Goal: Information Seeking & Learning: Learn about a topic

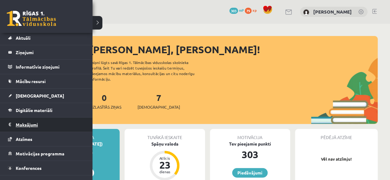
scroll to position [25, 0]
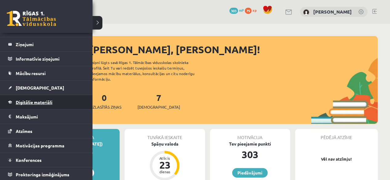
click at [34, 104] on span "Digitālie materiāli" at bounding box center [34, 103] width 37 height 6
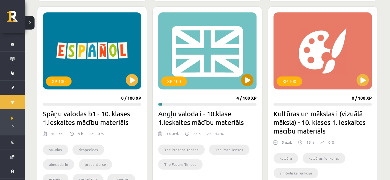
scroll to position [432, 0]
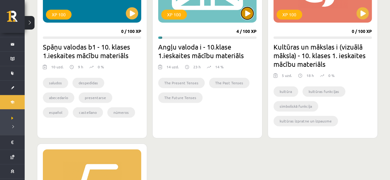
click at [248, 15] on button at bounding box center [247, 13] width 12 height 12
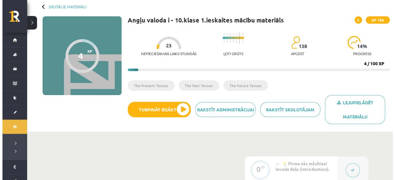
scroll to position [62, 0]
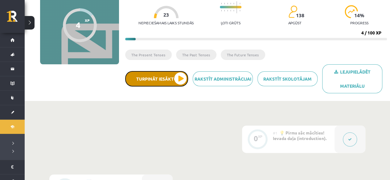
click at [165, 81] on button "Turpināt iesākto" at bounding box center [156, 78] width 63 height 15
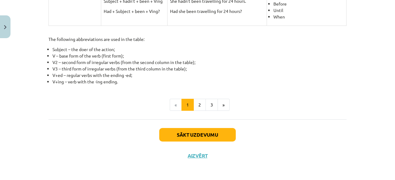
scroll to position [340, 0]
click at [193, 104] on button "2" at bounding box center [199, 105] width 12 height 12
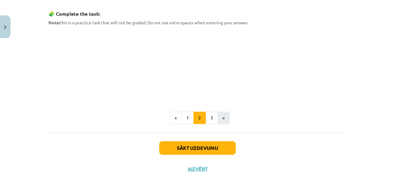
scroll to position [323, 0]
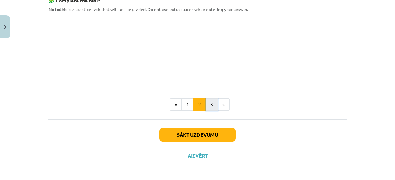
click at [206, 109] on button "3" at bounding box center [211, 105] width 12 height 12
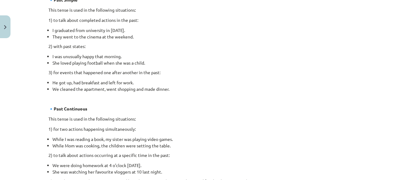
scroll to position [0, 0]
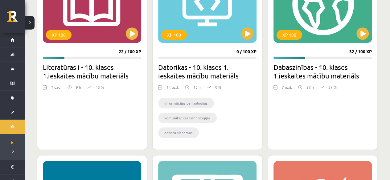
scroll to position [370, 0]
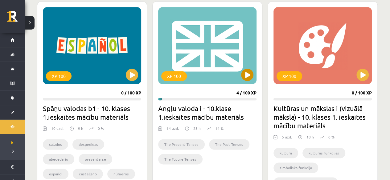
click at [240, 76] on div "XP 100" at bounding box center [207, 45] width 98 height 77
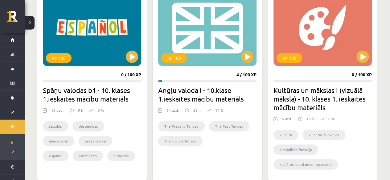
scroll to position [401, 0]
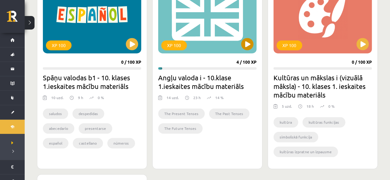
click at [207, 27] on div "XP 100" at bounding box center [207, 14] width 98 height 77
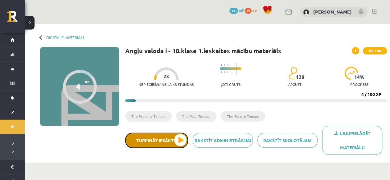
click at [170, 147] on button "Turpināt iesākto" at bounding box center [156, 140] width 63 height 15
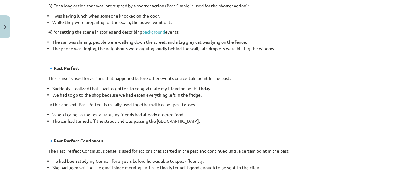
scroll to position [339, 0]
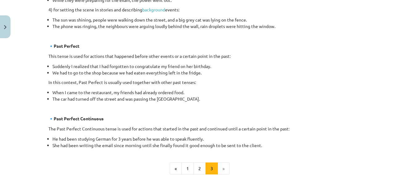
click at [219, 91] on li "When I came to the restaurant, my friends had already ordered food." at bounding box center [199, 92] width 294 height 6
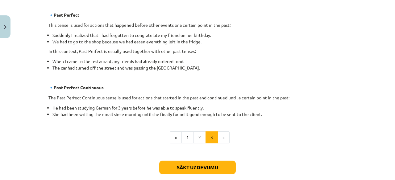
scroll to position [404, 0]
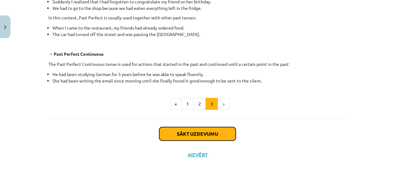
click at [216, 138] on button "Sākt uzdevumu" at bounding box center [197, 134] width 76 height 14
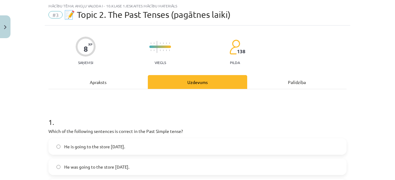
scroll to position [77, 0]
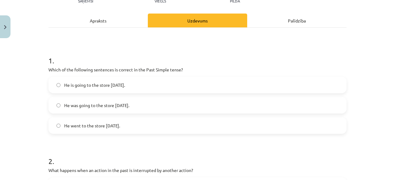
click at [98, 108] on span "He was going to the store yesterday." at bounding box center [96, 105] width 65 height 6
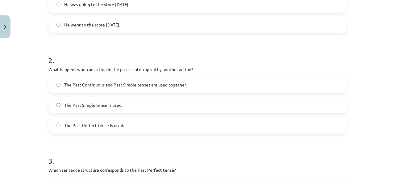
scroll to position [231, 0]
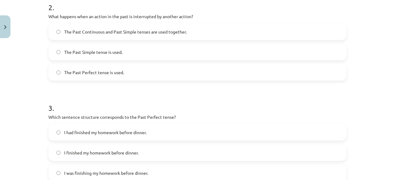
click at [126, 28] on label "The Past Continuous and Past Simple tenses are used together." at bounding box center [197, 31] width 297 height 15
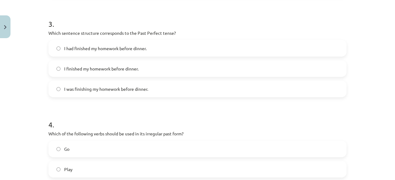
scroll to position [324, 0]
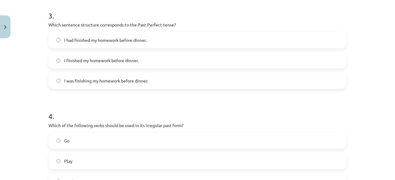
click at [128, 40] on span "I had finished my homework before dinner." at bounding box center [105, 40] width 82 height 6
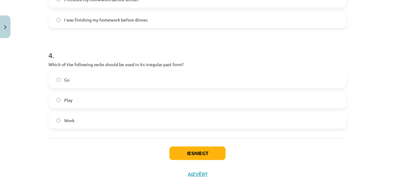
scroll to position [404, 0]
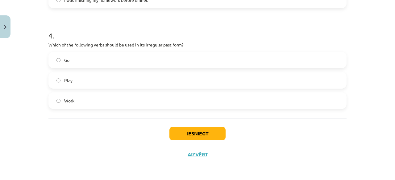
click at [121, 59] on label "Go" at bounding box center [197, 59] width 297 height 15
click at [193, 133] on button "Iesniegt" at bounding box center [197, 134] width 56 height 14
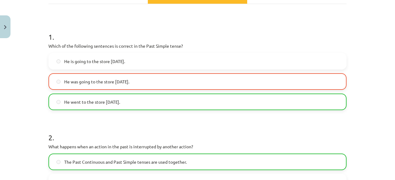
scroll to position [96, 0]
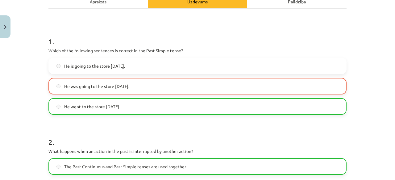
click at [166, 87] on label "He was going to the store yesterday." at bounding box center [197, 86] width 297 height 15
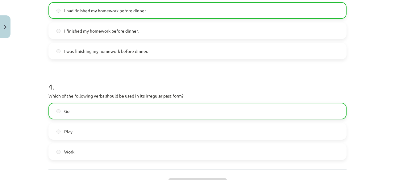
scroll to position [424, 0]
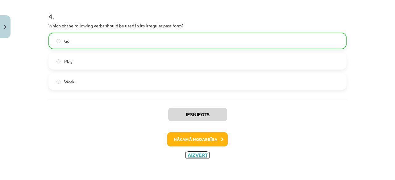
click at [202, 155] on button "Aizvērt" at bounding box center [197, 155] width 23 height 6
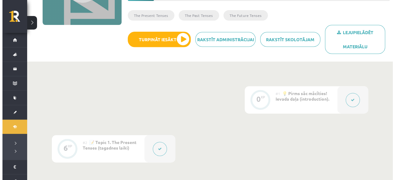
scroll to position [255, 0]
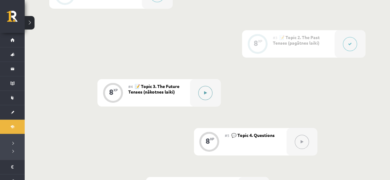
click at [206, 96] on button at bounding box center [205, 93] width 14 height 14
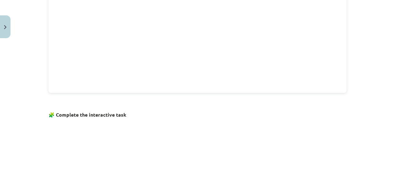
scroll to position [444, 0]
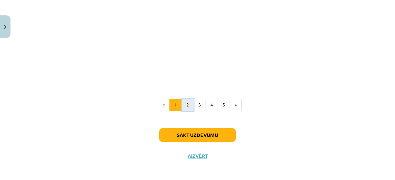
click at [185, 108] on button "2" at bounding box center [187, 105] width 12 height 12
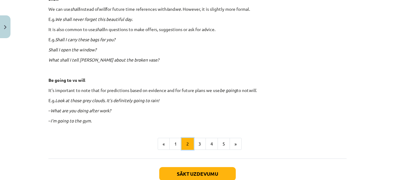
scroll to position [409, 0]
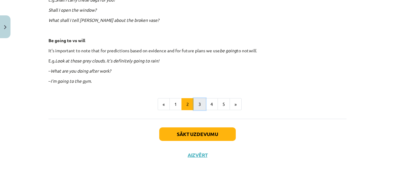
click at [196, 102] on button "3" at bounding box center [199, 104] width 12 height 12
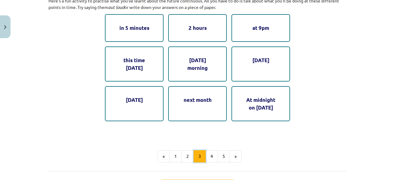
scroll to position [357, 0]
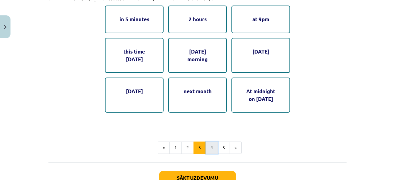
click at [211, 148] on button "4" at bounding box center [211, 148] width 12 height 12
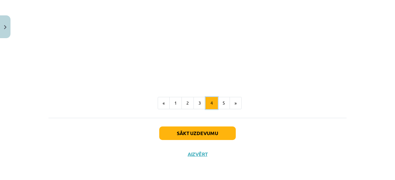
scroll to position [395, 0]
click at [221, 106] on button "5" at bounding box center [223, 103] width 12 height 12
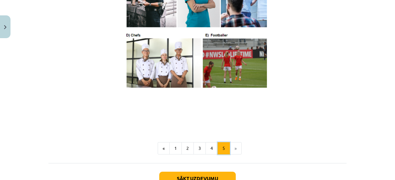
scroll to position [429, 0]
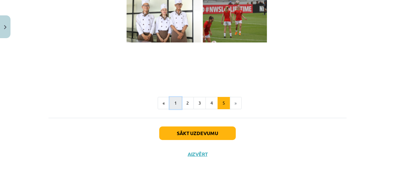
click at [178, 104] on button "1" at bounding box center [175, 103] width 12 height 12
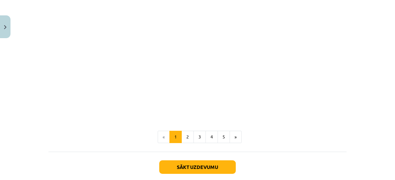
scroll to position [444, 0]
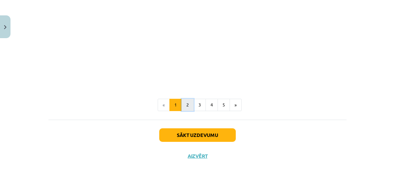
click at [187, 107] on button "2" at bounding box center [187, 105] width 12 height 12
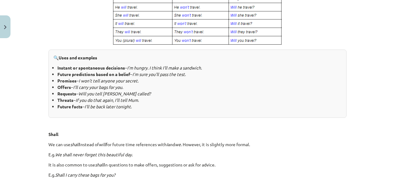
scroll to position [387, 0]
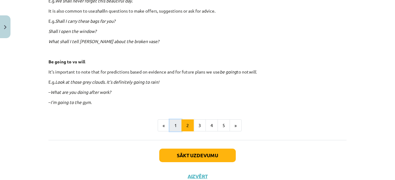
click at [170, 124] on button "1" at bounding box center [175, 126] width 12 height 12
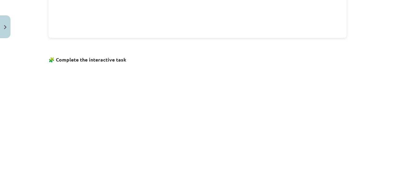
scroll to position [389, 0]
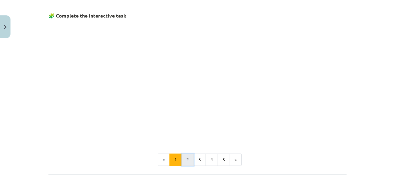
click at [187, 160] on button "2" at bounding box center [187, 160] width 12 height 12
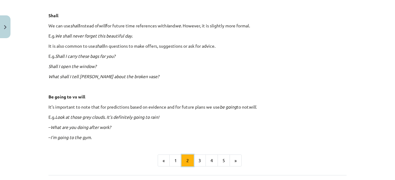
scroll to position [409, 0]
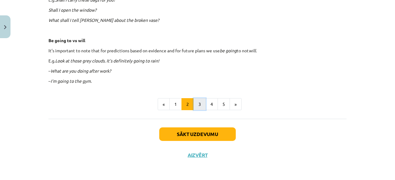
click at [197, 100] on button "3" at bounding box center [199, 104] width 12 height 12
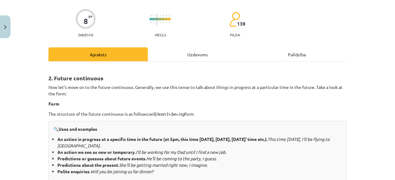
scroll to position [0, 0]
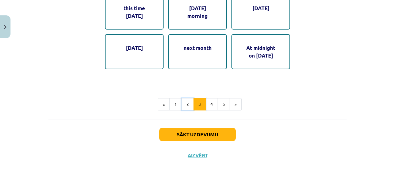
click at [187, 104] on button "2" at bounding box center [187, 104] width 12 height 12
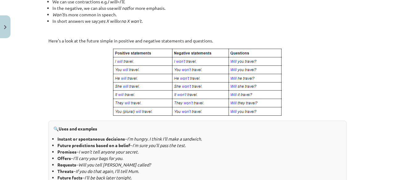
scroll to position [347, 0]
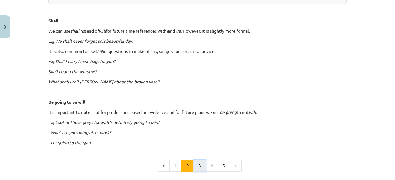
click at [200, 165] on button "3" at bounding box center [199, 166] width 12 height 12
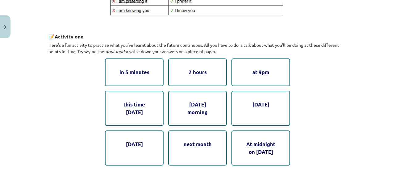
scroll to position [357, 0]
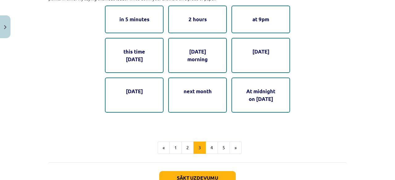
click at [143, 21] on div "in 5 minutes" at bounding box center [134, 19] width 59 height 27
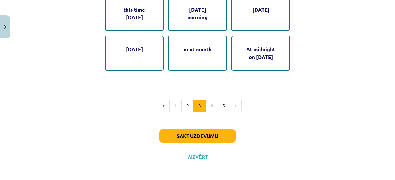
scroll to position [400, 0]
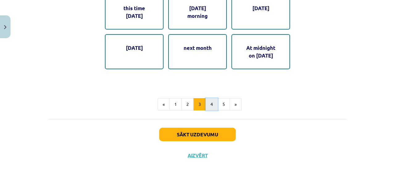
click at [210, 105] on button "4" at bounding box center [211, 104] width 12 height 12
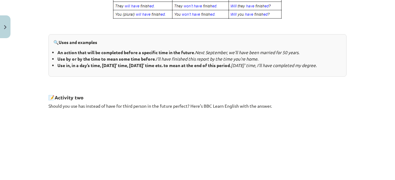
scroll to position [360, 0]
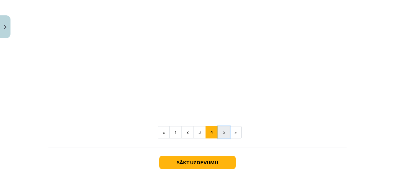
click at [219, 139] on button "5" at bounding box center [223, 132] width 12 height 12
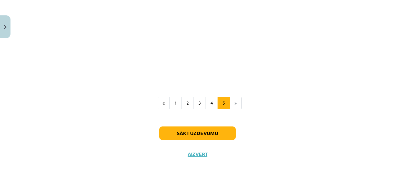
scroll to position [496, 0]
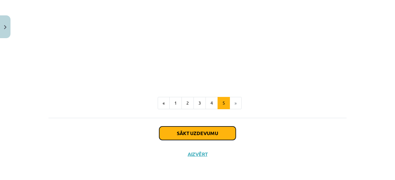
click at [197, 135] on button "Sākt uzdevumu" at bounding box center [197, 134] width 76 height 14
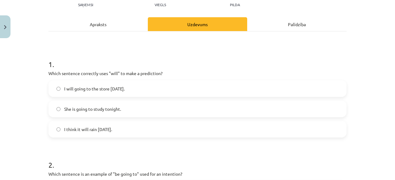
scroll to position [65, 0]
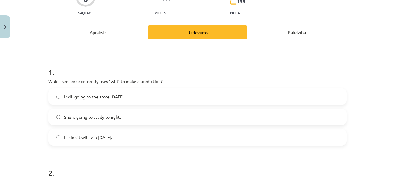
click at [114, 140] on label "I think it will rain tomorrow." at bounding box center [197, 137] width 297 height 15
click at [112, 140] on span "I think it will rain tomorrow." at bounding box center [88, 137] width 48 height 6
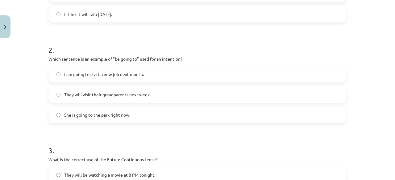
click at [107, 73] on span "I am going to start a new job next month." at bounding box center [104, 74] width 80 height 6
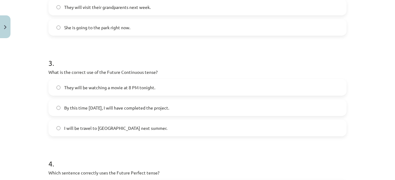
scroll to position [312, 0]
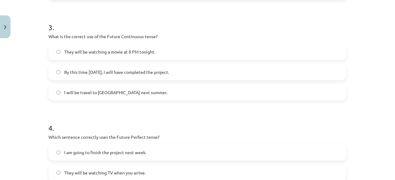
click at [104, 58] on label "They will be watching a movie at 8 PM tonight." at bounding box center [197, 51] width 297 height 15
click at [105, 95] on span "I will be travel to Spain next summer." at bounding box center [115, 92] width 103 height 6
click at [101, 52] on span "They will be watching a movie at 8 PM tonight." at bounding box center [109, 52] width 91 height 6
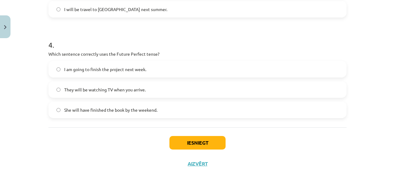
scroll to position [404, 0]
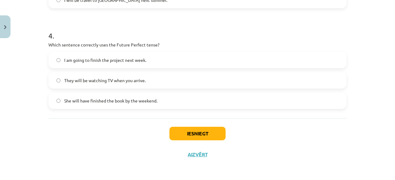
click at [85, 100] on span "She will have finished the book by the weekend." at bounding box center [110, 101] width 93 height 6
click at [184, 135] on button "Iesniegt" at bounding box center [197, 134] width 56 height 14
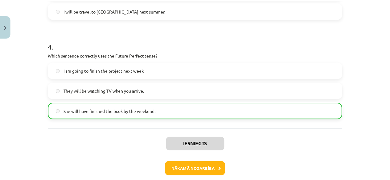
scroll to position [424, 0]
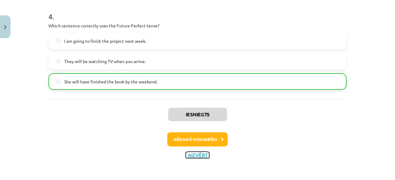
click at [192, 154] on button "Aizvērt" at bounding box center [197, 155] width 23 height 6
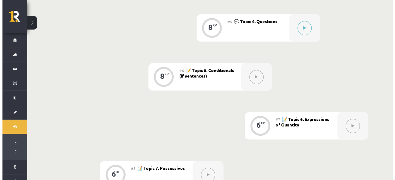
scroll to position [317, 0]
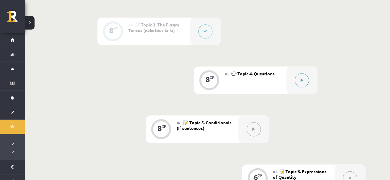
click at [300, 81] on button at bounding box center [302, 80] width 14 height 14
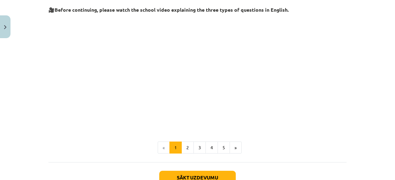
scroll to position [197, 0]
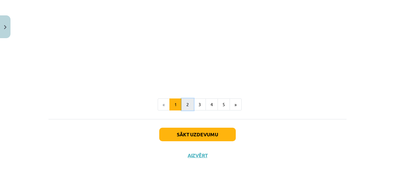
click at [185, 108] on button "2" at bounding box center [187, 105] width 12 height 12
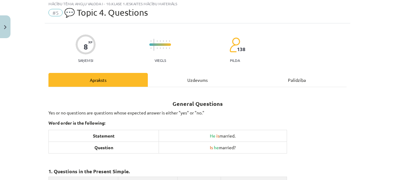
scroll to position [0, 0]
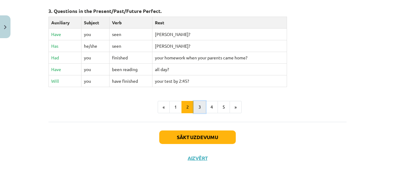
click at [202, 101] on button "3" at bounding box center [199, 107] width 12 height 12
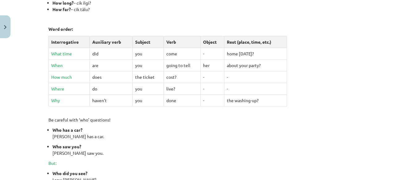
scroll to position [110, 0]
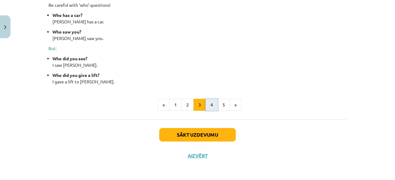
click at [207, 105] on button "4" at bounding box center [211, 105] width 12 height 12
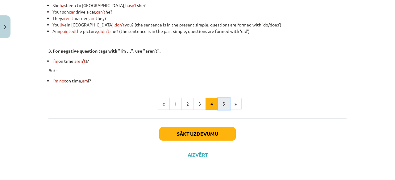
click at [219, 107] on button "5" at bounding box center [223, 104] width 12 height 12
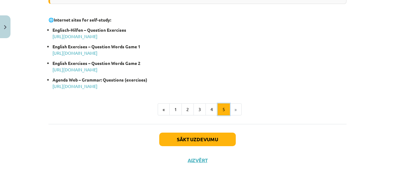
scroll to position [372, 0]
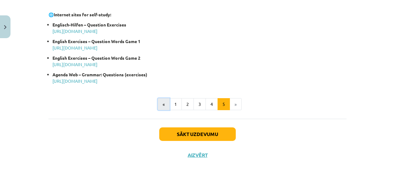
click at [161, 104] on button "«" at bounding box center [164, 104] width 12 height 12
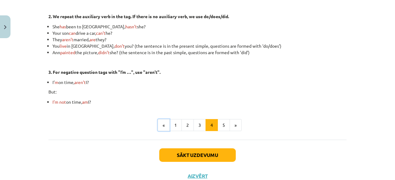
scroll to position [224, 0]
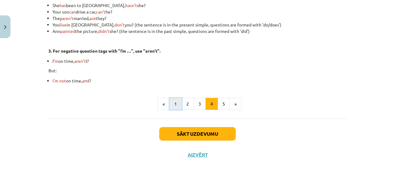
click at [174, 101] on button "1" at bounding box center [175, 104] width 12 height 12
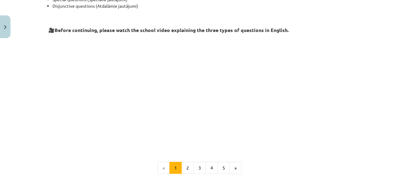
scroll to position [195, 0]
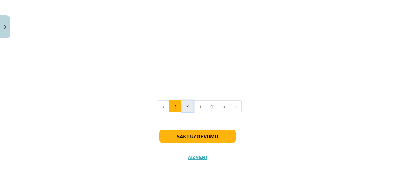
click at [186, 105] on button "2" at bounding box center [187, 106] width 12 height 12
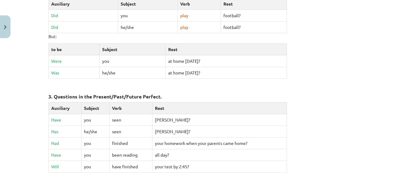
scroll to position [326, 0]
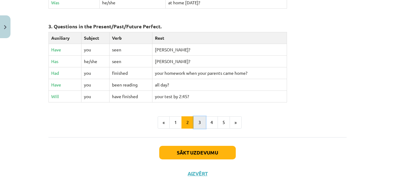
click at [196, 120] on button "3" at bounding box center [199, 123] width 12 height 12
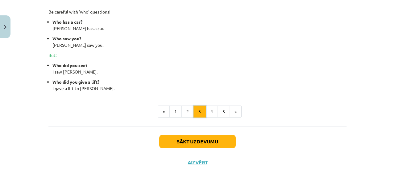
scroll to position [318, 0]
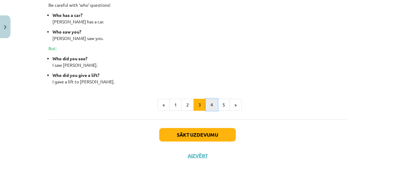
click at [212, 105] on button "4" at bounding box center [211, 105] width 12 height 12
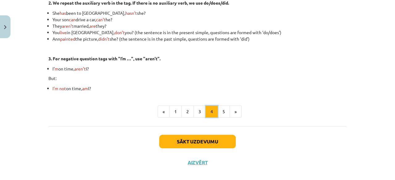
scroll to position [224, 0]
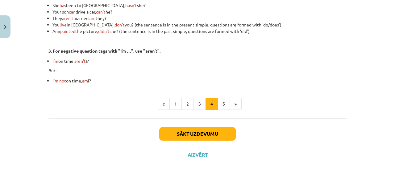
click at [223, 111] on div "Disjunctive Questions (Question Tags) Disjunctive questions or question tags ar…" at bounding box center [197, 0] width 298 height 238
click at [222, 106] on button "5" at bounding box center [223, 104] width 12 height 12
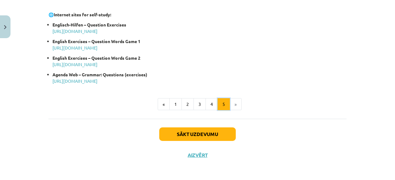
scroll to position [372, 0]
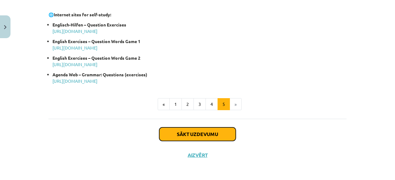
click at [204, 134] on button "Sākt uzdevumu" at bounding box center [197, 135] width 76 height 14
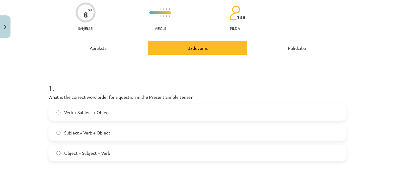
scroll to position [77, 0]
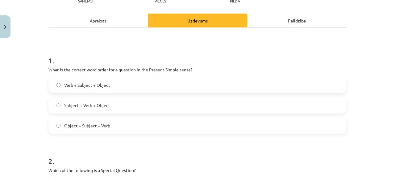
click at [90, 125] on span "Object + Subject + Verb" at bounding box center [87, 126] width 46 height 6
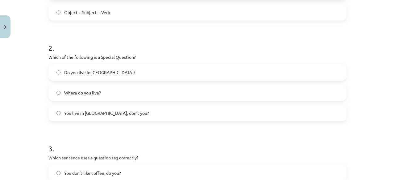
scroll to position [200, 0]
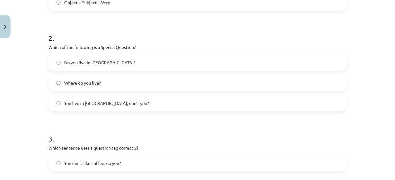
click at [80, 87] on label "Where do you live?" at bounding box center [197, 82] width 297 height 15
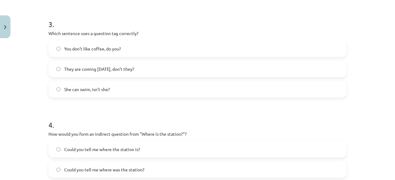
scroll to position [324, 0]
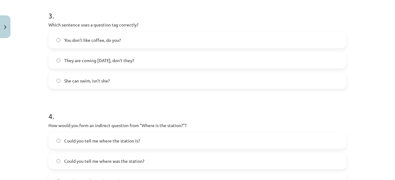
click at [93, 42] on span "You don’t like coffee, do you?" at bounding box center [92, 40] width 57 height 6
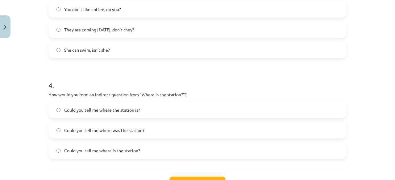
scroll to position [385, 0]
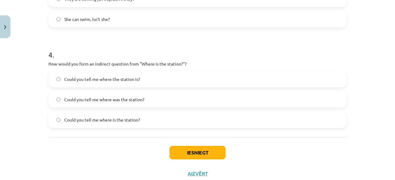
click at [93, 79] on span "Could you tell me where the station is?" at bounding box center [102, 79] width 76 height 6
click at [205, 157] on button "Iesniegt" at bounding box center [197, 153] width 56 height 14
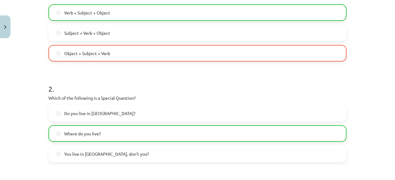
scroll to position [108, 0]
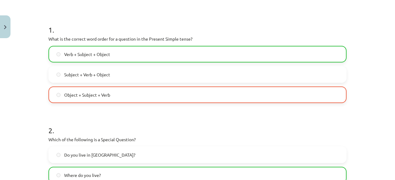
click at [170, 92] on label "Object + Subject + Verb" at bounding box center [197, 94] width 297 height 15
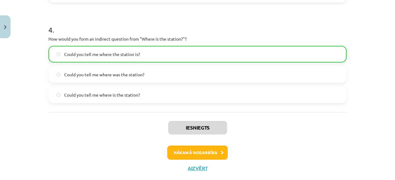
scroll to position [424, 0]
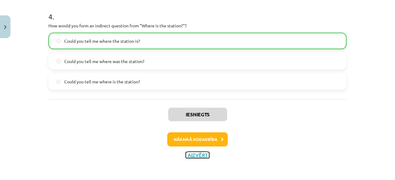
click at [195, 155] on button "Aizvērt" at bounding box center [197, 155] width 23 height 6
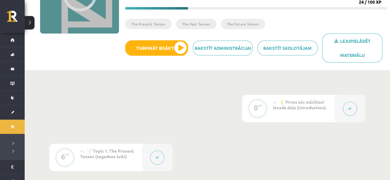
scroll to position [0, 0]
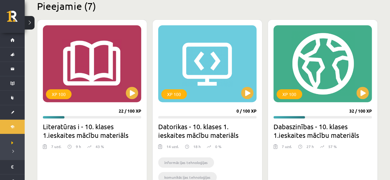
scroll to position [154, 0]
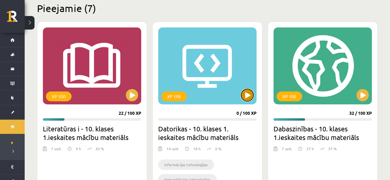
click at [245, 96] on button at bounding box center [247, 95] width 12 height 12
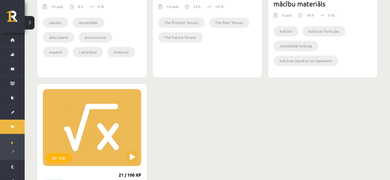
scroll to position [493, 0]
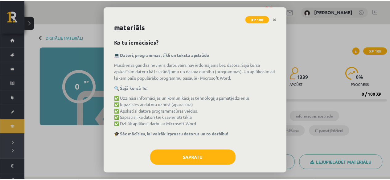
scroll to position [19, 0]
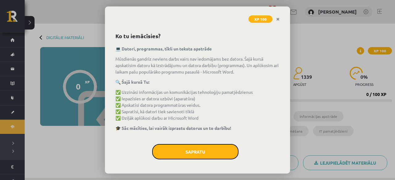
click at [195, 146] on button "Sapratu" at bounding box center [195, 151] width 86 height 15
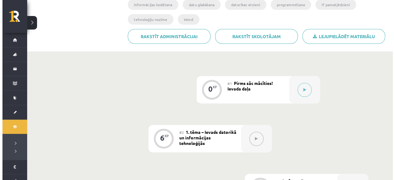
scroll to position [117, 0]
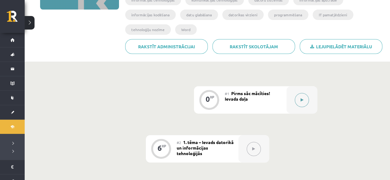
click at [306, 104] on button at bounding box center [302, 100] width 14 height 14
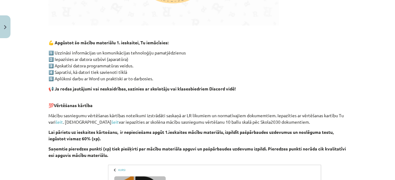
scroll to position [370, 0]
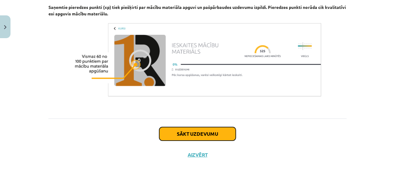
click at [194, 129] on button "Sākt uzdevumu" at bounding box center [197, 134] width 76 height 14
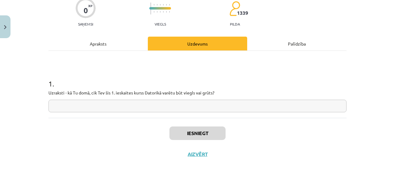
scroll to position [15, 0]
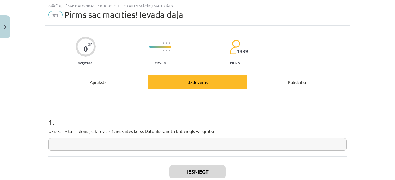
click at [154, 148] on input "text" at bounding box center [197, 144] width 298 height 13
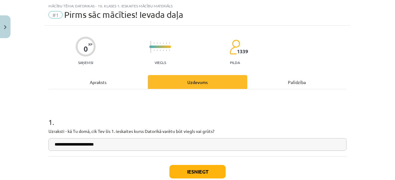
type input "**********"
click at [195, 168] on button "Iesniegt" at bounding box center [197, 172] width 56 height 14
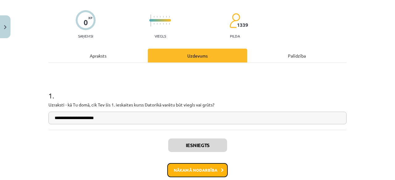
click at [194, 170] on button "Nākamā nodarbība" at bounding box center [197, 170] width 60 height 14
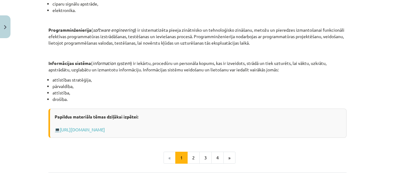
scroll to position [324, 0]
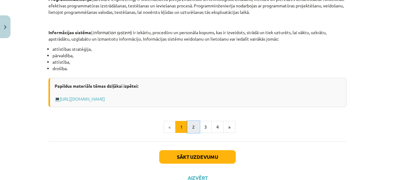
click at [195, 129] on button "2" at bounding box center [193, 127] width 12 height 12
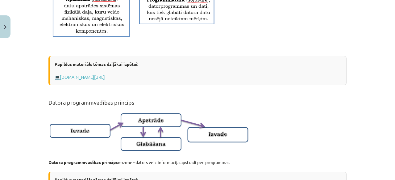
scroll to position [456, 0]
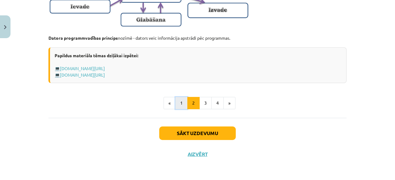
click at [177, 107] on button "1" at bounding box center [181, 103] width 12 height 12
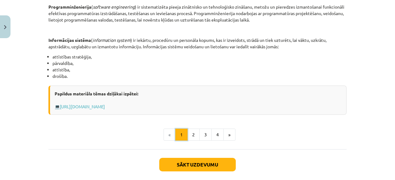
scroll to position [346, 0]
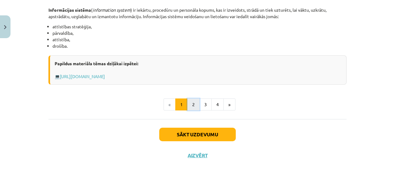
click at [194, 106] on button "2" at bounding box center [193, 105] width 12 height 12
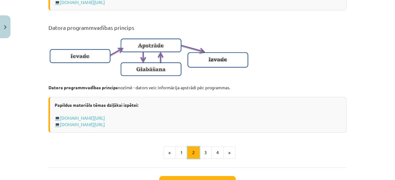
scroll to position [456, 0]
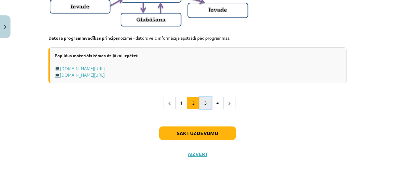
click at [203, 103] on button "3" at bounding box center [205, 103] width 12 height 12
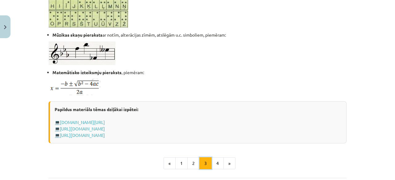
scroll to position [445, 0]
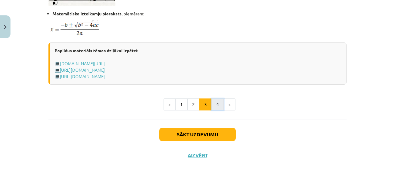
click at [212, 108] on button "4" at bounding box center [217, 105] width 12 height 12
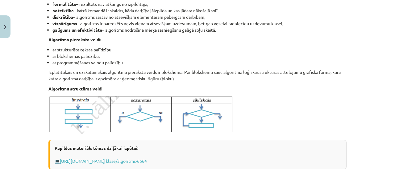
scroll to position [288, 0]
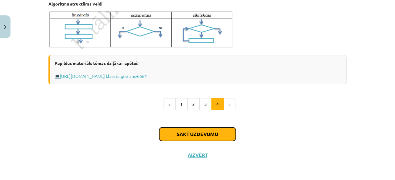
click at [217, 136] on button "Sākt uzdevumu" at bounding box center [197, 135] width 76 height 14
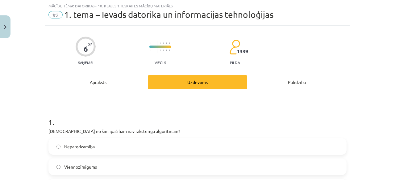
scroll to position [77, 0]
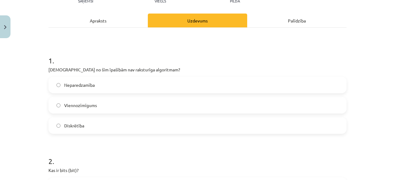
click at [110, 84] on label "Neparedzamība" at bounding box center [197, 84] width 297 height 15
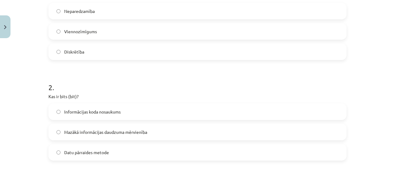
scroll to position [184, 0]
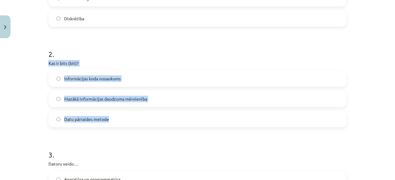
drag, startPoint x: 45, startPoint y: 63, endPoint x: 140, endPoint y: 114, distance: 108.4
copy div "Kas ir bits (bit)? Informācijas koda nosaukums Mazākā informācijas daudzuma mēr…"
click at [162, 100] on label "Mazākā informācijas daudzuma mērvienība" at bounding box center [197, 98] width 297 height 15
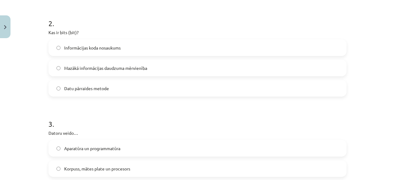
scroll to position [308, 0]
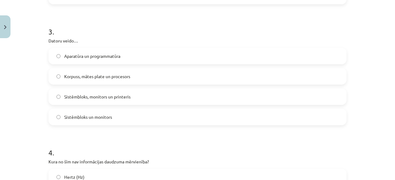
drag, startPoint x: 45, startPoint y: 41, endPoint x: 129, endPoint y: 116, distance: 112.9
click at [129, 116] on div "6 XP Saņemsi Viegls 1339 pilda Apraksts Uzdevums Palīdzība 1 . Kura no šīm īpaš…" at bounding box center [197, 118] width 305 height 771
copy div "Datoru veido… Aparatūra un programmatūra Korpuss, mātes plate un procesors Sist…"
click at [139, 53] on label "Aparatūra un programmatūra" at bounding box center [197, 55] width 297 height 15
click at [141, 33] on h1 "3 ." at bounding box center [197, 26] width 298 height 19
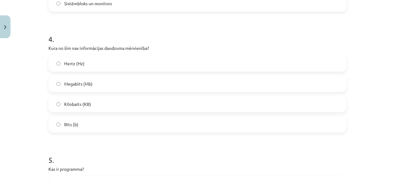
scroll to position [431, 0]
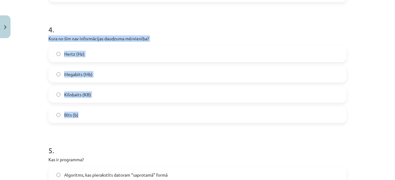
drag, startPoint x: 41, startPoint y: 38, endPoint x: 177, endPoint y: 109, distance: 153.9
click at [177, 109] on div "Mācību tēma: Datorikas - 10. klases 1. ieskaites mācību materiāls #2 1. tēma – …" at bounding box center [197, 90] width 395 height 180
copy div "Kura no šīm nav informācijas daudzuma mērvienība? Hertz (Hz) Megabits (Mb) Kilo…"
click at [150, 55] on label "Hertz (Hz)" at bounding box center [197, 53] width 297 height 15
click at [174, 43] on div "4 . Kura no šīm nav informācijas daudzuma mērvienība? Hertz (Hz) Megabits (Mb) …" at bounding box center [197, 68] width 298 height 109
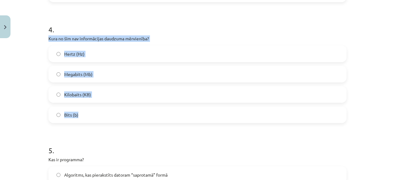
drag, startPoint x: 181, startPoint y: 40, endPoint x: 177, endPoint y: 41, distance: 4.1
click at [181, 41] on p "Kura no šīm nav informācijas daudzuma mērvienība?" at bounding box center [197, 38] width 298 height 6
click at [166, 39] on p "Kura no šīm nav informācijas daudzuma mērvienība?" at bounding box center [197, 38] width 298 height 6
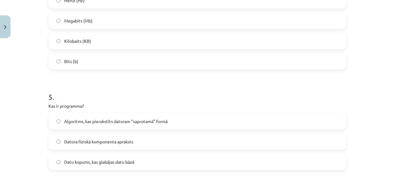
scroll to position [523, 0]
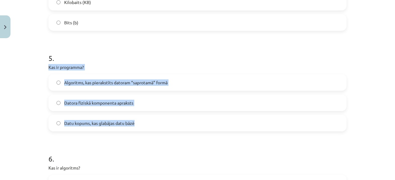
drag, startPoint x: 38, startPoint y: 65, endPoint x: 182, endPoint y: 117, distance: 152.7
click at [182, 117] on div "Mācību tēma: Datorikas - 10. klases 1. ieskaites mācību materiāls #2 1. tēma – …" at bounding box center [197, 90] width 395 height 180
copy div "Kas ir programma? Algoritms, kas pierakstīts datoram “saprotamā” formā Datora f…"
click at [139, 64] on p "Kas ir programma?" at bounding box center [197, 67] width 298 height 6
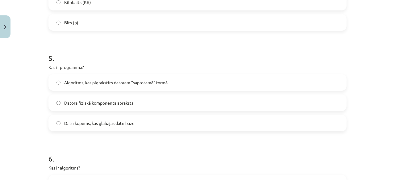
click at [141, 81] on span "Algoritms, kas pierakstīts datoram “saprotamā” formā" at bounding box center [115, 83] width 103 height 6
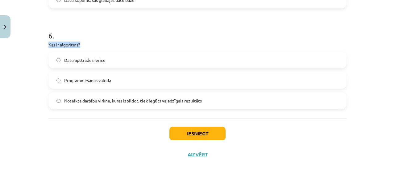
drag, startPoint x: 49, startPoint y: 44, endPoint x: 38, endPoint y: 53, distance: 14.7
click at [38, 53] on div "Mācību tēma: Datorikas - 10. klases 1. ieskaites mācību materiāls #2 1. tēma – …" at bounding box center [197, 90] width 395 height 180
click at [125, 105] on label "Noteikta darbību virkne, kuras izpildot, tiek iegūts vajadzīgais rezultāts" at bounding box center [197, 100] width 297 height 15
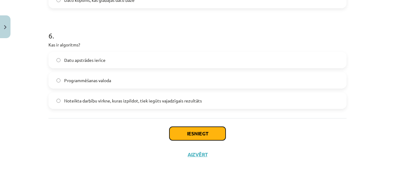
click at [174, 138] on button "Iesniegt" at bounding box center [197, 134] width 56 height 14
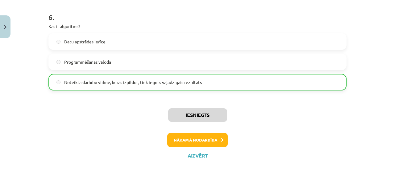
scroll to position [666, 0]
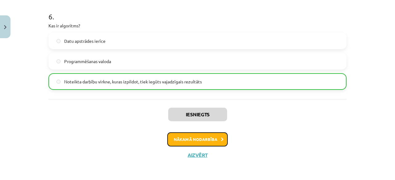
click at [199, 140] on button "Nākamā nodarbība" at bounding box center [197, 140] width 60 height 14
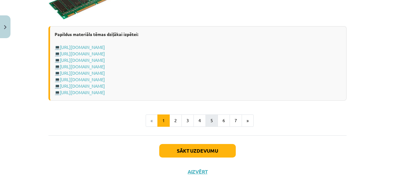
scroll to position [1125, 0]
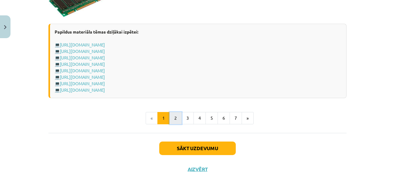
click at [174, 117] on button "2" at bounding box center [175, 118] width 12 height 12
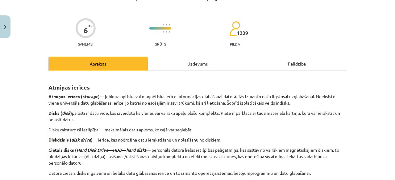
scroll to position [0, 0]
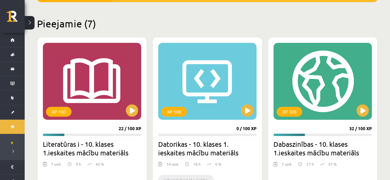
scroll to position [129, 0]
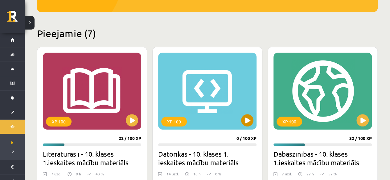
click at [240, 121] on div "XP 100" at bounding box center [207, 91] width 98 height 77
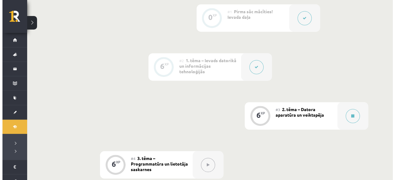
scroll to position [247, 0]
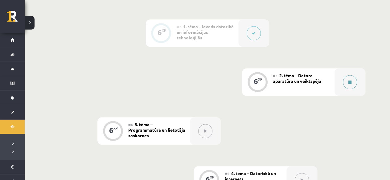
click at [351, 81] on icon at bounding box center [349, 82] width 3 height 4
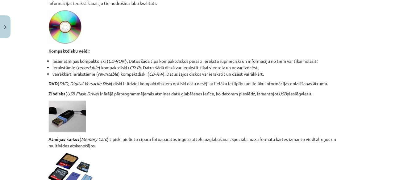
scroll to position [585, 0]
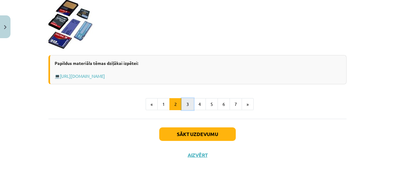
click at [189, 103] on button "3" at bounding box center [187, 104] width 12 height 12
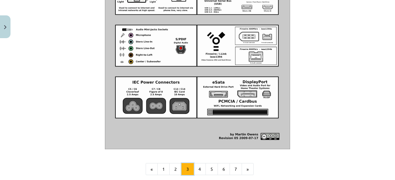
scroll to position [768, 0]
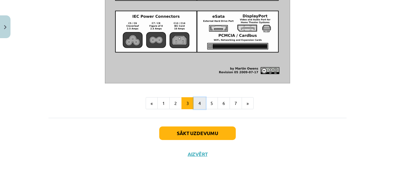
click at [197, 107] on button "4" at bounding box center [199, 103] width 12 height 12
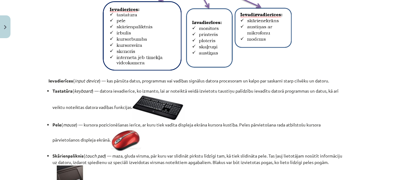
scroll to position [236, 0]
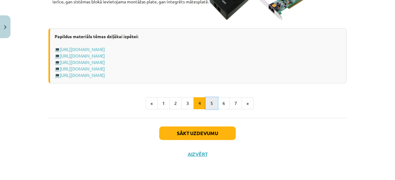
click at [207, 105] on button "5" at bounding box center [211, 103] width 12 height 12
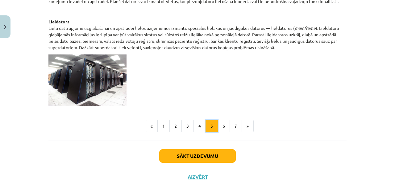
scroll to position [360, 0]
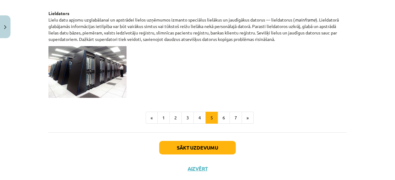
click at [117, 76] on img at bounding box center [87, 72] width 78 height 52
click at [223, 118] on button "6" at bounding box center [223, 118] width 12 height 12
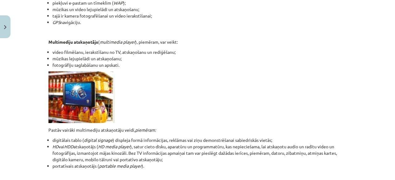
scroll to position [203, 0]
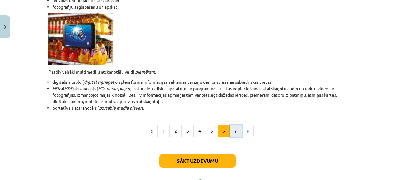
click at [232, 133] on button "7" at bounding box center [235, 131] width 12 height 12
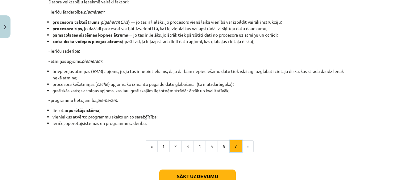
scroll to position [178, 0]
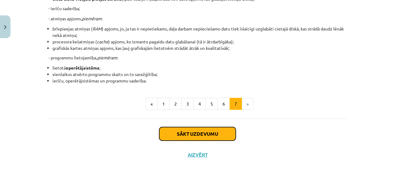
click at [211, 136] on button "Sākt uzdevumu" at bounding box center [197, 134] width 76 height 14
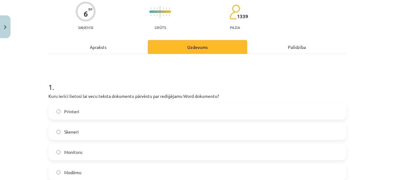
scroll to position [108, 0]
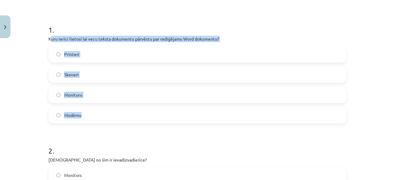
drag, startPoint x: 47, startPoint y: 37, endPoint x: 221, endPoint y: 112, distance: 188.9
click at [221, 112] on div "1 . Kuru ierīci lietosi lai vecu teksta dokumentu pārvēstu par rediģējamu Word …" at bounding box center [197, 69] width 298 height 109
click at [222, 39] on p "Kuru ierīci lietosi lai vecu teksta dokumentu pārvēstu par rediģējamu Word doku…" at bounding box center [197, 39] width 298 height 6
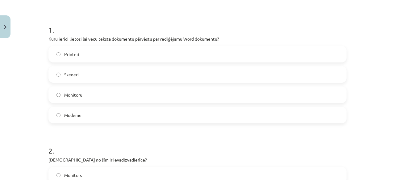
click at [80, 102] on label "Monitoru" at bounding box center [197, 94] width 297 height 15
click at [84, 79] on label "Skeneri" at bounding box center [197, 74] width 297 height 15
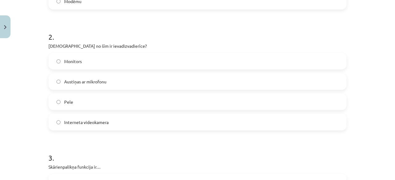
scroll to position [231, 0]
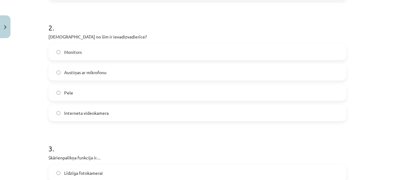
click at [42, 37] on div "Mācību tēma: Datorikas - 10. klases 1. ieskaites mācību materiāls #3 2. tēma – …" at bounding box center [197, 90] width 395 height 180
click at [71, 49] on span "Monitors" at bounding box center [73, 52] width 18 height 6
click at [75, 48] on div "Mācību tēma: Datorikas - 10. klases 1. ieskaites mācību materiāls #3 2. tēma – …" at bounding box center [197, 90] width 395 height 180
drag, startPoint x: 30, startPoint y: 29, endPoint x: 107, endPoint y: 40, distance: 77.9
click at [107, 40] on div "Mācību tēma: Datorikas - 10. klases 1. ieskaites mācību materiāls #3 2. tēma – …" at bounding box center [197, 90] width 395 height 180
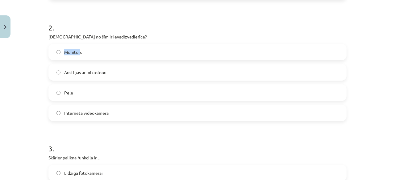
click at [40, 37] on div "Mācību tēma: Datorikas - 10. klases 1. ieskaites mācību materiāls #3 2. tēma – …" at bounding box center [197, 90] width 395 height 180
drag, startPoint x: 117, startPoint y: 28, endPoint x: 114, endPoint y: 33, distance: 5.2
click at [117, 29] on h1 "2 ." at bounding box center [197, 22] width 298 height 19
click at [114, 36] on p "Kura no šīm ir ievadizvadierīce?" at bounding box center [197, 37] width 298 height 6
drag, startPoint x: 39, startPoint y: 35, endPoint x: 141, endPoint y: 109, distance: 125.1
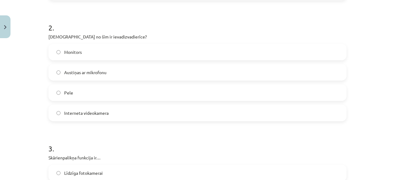
click at [141, 109] on div "Mācību tēma: Datorikas - 10. klases 1. ieskaites mācību materiāls #3 2. tēma – …" at bounding box center [197, 90] width 395 height 180
copy div "Kura no šīm ir ievadizvadierīce? Monitors Austiņas ar mikrofonu Pele Interneta …"
click at [114, 72] on label "Austiņas ar mikrofonu" at bounding box center [197, 72] width 297 height 15
click at [118, 30] on h1 "2 ." at bounding box center [197, 22] width 298 height 19
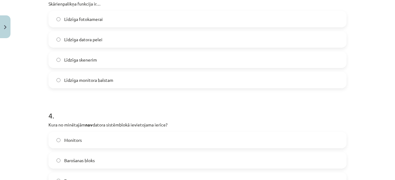
scroll to position [355, 0]
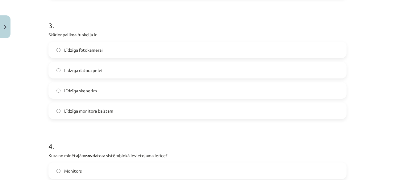
click at [75, 72] on span "Līdzīga datora pelei" at bounding box center [83, 70] width 38 height 6
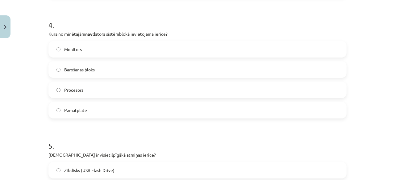
scroll to position [478, 0]
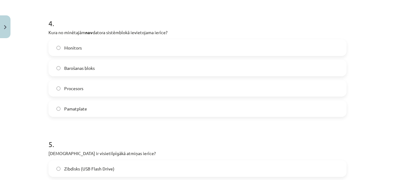
click at [66, 67] on span "Barošanas bloks" at bounding box center [79, 68] width 31 height 6
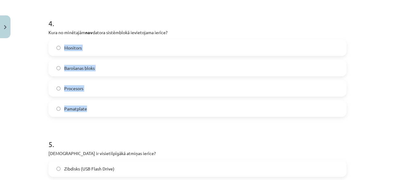
drag, startPoint x: 28, startPoint y: 36, endPoint x: 144, endPoint y: 97, distance: 131.3
click at [144, 97] on div "Mācību tēma: Datorikas - 10. klases 1. ieskaites mācību materiāls #3 2. tēma – …" at bounding box center [197, 90] width 395 height 180
drag, startPoint x: 36, startPoint y: 30, endPoint x: 151, endPoint y: 89, distance: 128.8
click at [188, 104] on div "Mācību tēma: Datorikas - 10. klases 1. ieskaites mācību materiāls #3 2. tēma – …" at bounding box center [197, 90] width 395 height 180
copy div "Kura no minētajām nav datora sistēmblokā ievietojama ierīce? Monitors Barošanas…"
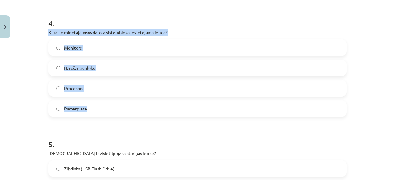
click at [83, 47] on label "Monitors" at bounding box center [197, 47] width 297 height 15
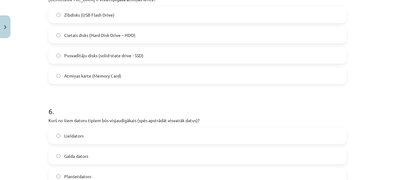
scroll to position [601, 0]
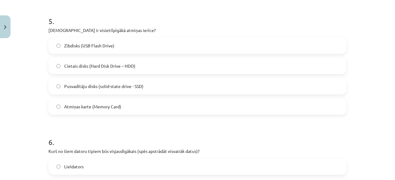
click at [80, 63] on span "Cietais disks (Hard Disk Drive – HDD)" at bounding box center [99, 66] width 71 height 6
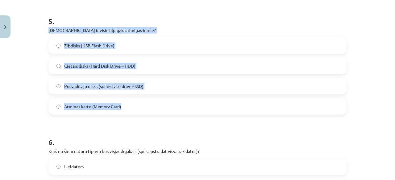
drag, startPoint x: 43, startPoint y: 31, endPoint x: 144, endPoint y: 85, distance: 114.7
copy div "Kura ir visietilpīgākā atmiņas ierīce? Zibdisks (USB Flash Drive) Cietais disks…"
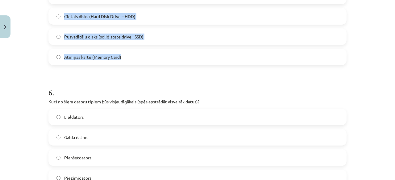
scroll to position [694, 0]
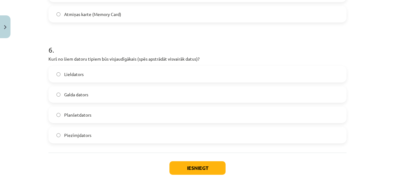
click at [62, 39] on h1 "6 ." at bounding box center [197, 44] width 298 height 19
drag, startPoint x: 38, startPoint y: 58, endPoint x: 201, endPoint y: 66, distance: 163.0
click at [201, 66] on div "Mācību tēma: Datorikas - 10. klases 1. ieskaites mācību materiāls #3 2. tēma – …" at bounding box center [197, 90] width 395 height 180
click at [209, 43] on h1 "6 ." at bounding box center [197, 44] width 298 height 19
click at [114, 78] on label "Lieldators" at bounding box center [197, 74] width 297 height 15
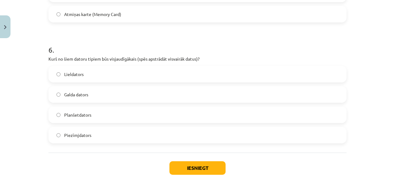
scroll to position [728, 0]
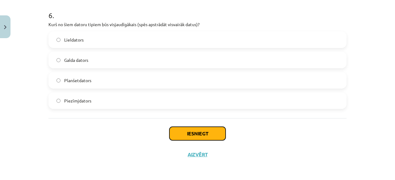
click at [191, 130] on button "Iesniegt" at bounding box center [197, 134] width 56 height 14
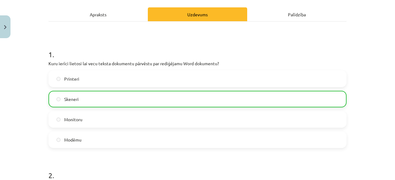
scroll to position [0, 0]
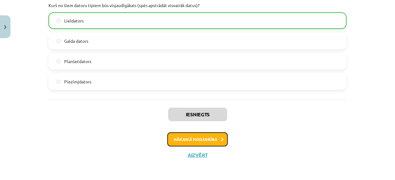
click at [214, 143] on button "Nākamā nodarbība" at bounding box center [197, 140] width 60 height 14
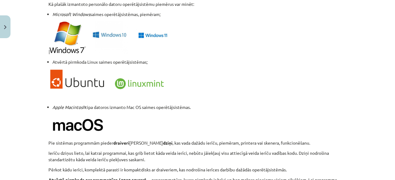
scroll to position [632, 0]
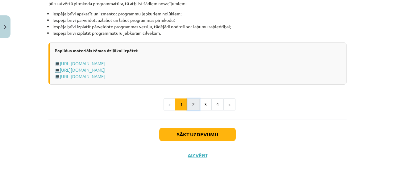
click at [190, 105] on button "2" at bounding box center [193, 105] width 12 height 12
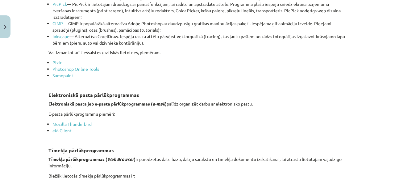
scroll to position [727, 0]
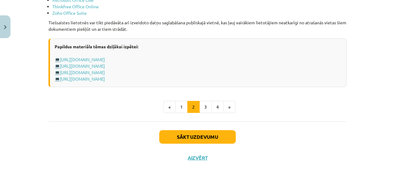
click at [202, 106] on button "3" at bounding box center [205, 107] width 12 height 12
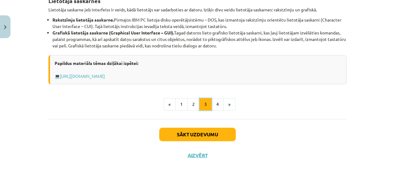
scroll to position [262, 0]
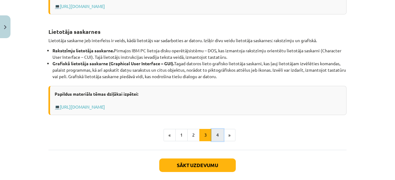
click at [213, 136] on button "4" at bounding box center [217, 135] width 12 height 12
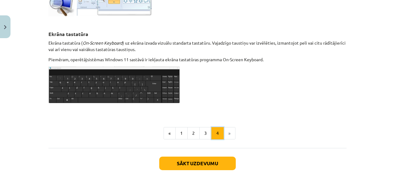
scroll to position [377, 0]
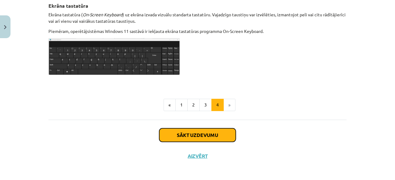
click at [219, 136] on button "Sākt uzdevumu" at bounding box center [197, 136] width 76 height 14
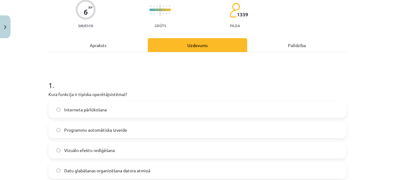
scroll to position [108, 0]
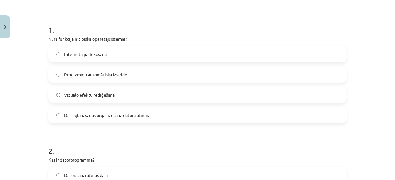
drag, startPoint x: 42, startPoint y: 38, endPoint x: 151, endPoint y: 121, distance: 136.9
copy div "Kura funkcija ir tipiska operētājsistēmai? Interneta pārlūkošana Programmu auto…"
click at [168, 113] on label "Datu glabāšanas organizēšana datora atmiņā" at bounding box center [197, 115] width 297 height 15
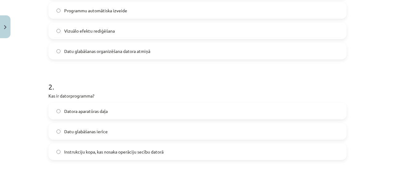
scroll to position [231, 0]
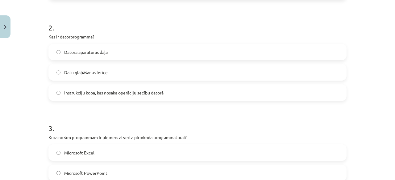
drag, startPoint x: 35, startPoint y: 42, endPoint x: 57, endPoint y: 46, distance: 22.2
click at [57, 46] on div "Mācību tēma: Datorikas - 10. klases 1. ieskaites mācību materiāls #4 3. tēma – …" at bounding box center [197, 90] width 395 height 180
click at [116, 96] on label "Instrukciju kopa, kas nosaka operāciju secību datorā" at bounding box center [197, 92] width 297 height 15
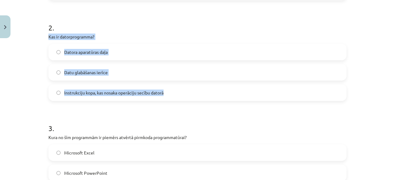
drag, startPoint x: 34, startPoint y: 34, endPoint x: 162, endPoint y: 90, distance: 140.0
click at [162, 90] on div "Mācību tēma: Datorikas - 10. klases 1. ieskaites mācību materiāls #4 3. tēma – …" at bounding box center [197, 90] width 395 height 180
copy div "Kas ir datorprogramma? Datora aparatūras daļa Datu glabāšanas ierīce Instrukcij…"
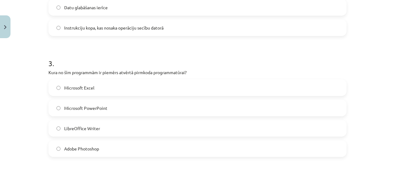
scroll to position [293, 0]
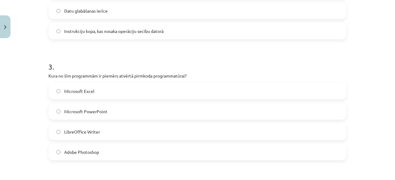
drag, startPoint x: 40, startPoint y: 74, endPoint x: 134, endPoint y: 151, distance: 121.8
click at [134, 151] on div "Mācību tēma: Datorikas - 10. klases 1. ieskaites mācību materiāls #4 3. tēma – …" at bounding box center [197, 90] width 395 height 180
copy div "Kura no šīm programmām ir piemērs atvērtā pirmkoda programmatūrai? Microsoft Ex…"
click at [113, 136] on label "LibreOffice Writer" at bounding box center [197, 131] width 297 height 15
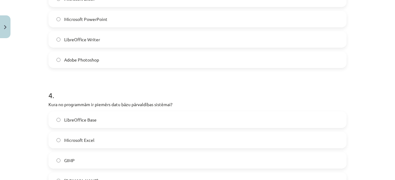
click at [36, 84] on div "Mācību tēma: Datorikas - 10. klases 1. ieskaites mācību materiāls #4 3. tēma – …" at bounding box center [197, 90] width 395 height 180
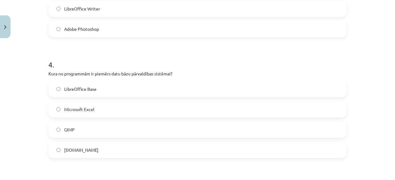
scroll to position [447, 0]
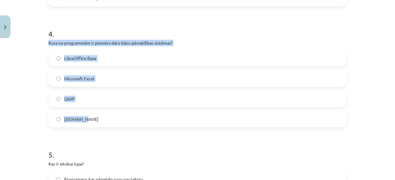
drag, startPoint x: 32, startPoint y: 41, endPoint x: 171, endPoint y: 118, distance: 158.5
click at [171, 118] on div "Mācību tēma: Datorikas - 10. klases 1. ieskaites mācību materiāls #4 3. tēma – …" at bounding box center [197, 90] width 395 height 180
copy div "Kura no programmām ir piemērs datu bāzu pārvaldības sistēmai? LibreOffice Base …"
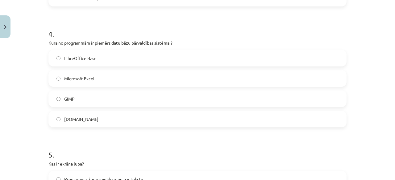
drag, startPoint x: 169, startPoint y: 25, endPoint x: 165, endPoint y: 29, distance: 5.2
click at [169, 25] on h1 "4 ." at bounding box center [197, 28] width 298 height 19
click at [118, 55] on label "LibreOffice Base" at bounding box center [197, 58] width 297 height 15
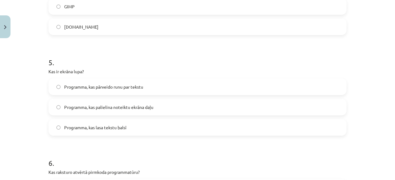
scroll to position [570, 0]
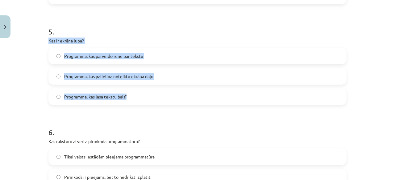
drag, startPoint x: 41, startPoint y: 41, endPoint x: 168, endPoint y: 95, distance: 137.9
click at [168, 95] on div "Mācību tēma: Datorikas - 10. klases 1. ieskaites mācību materiāls #4 3. tēma – …" at bounding box center [197, 90] width 395 height 180
click at [142, 40] on p "Kas ir ekrāna lupa?" at bounding box center [197, 41] width 298 height 6
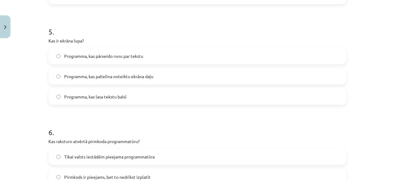
click at [139, 77] on span "Programma, kas palielina noteiktu ekrāna daļu" at bounding box center [108, 76] width 89 height 6
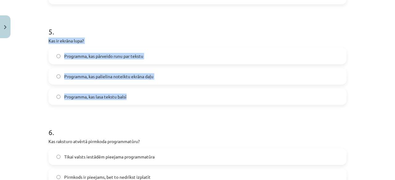
drag, startPoint x: 45, startPoint y: 40, endPoint x: 160, endPoint y: 93, distance: 126.9
copy div "Kas ir ekrāna lupa? Programma, kas pārveido runu par tekstu Programma, kas pali…"
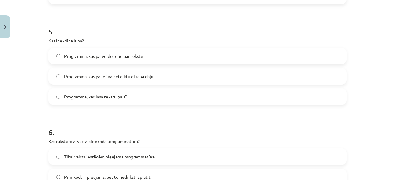
click at [122, 27] on h1 "5 ." at bounding box center [197, 26] width 298 height 19
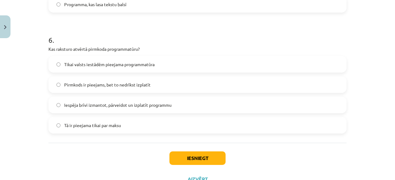
scroll to position [687, 0]
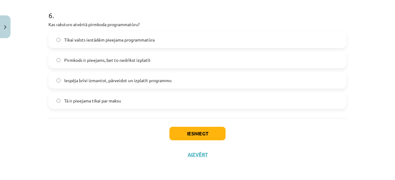
drag, startPoint x: 36, startPoint y: 23, endPoint x: 184, endPoint y: 96, distance: 165.2
click at [184, 96] on div "Mācību tēma: Datorikas - 10. klases 1. ieskaites mācību materiāls #4 3. tēma – …" at bounding box center [197, 90] width 395 height 180
drag, startPoint x: 137, startPoint y: 59, endPoint x: 143, endPoint y: 57, distance: 5.8
copy div "Kas raksturo atvērtā pirmkoda programmatūru? Tikai valsts iestādēm pieejama pro…"
click at [172, 79] on label "Iespēja brīvi izmantot, pārveidot un izplatīt programmu" at bounding box center [197, 80] width 297 height 15
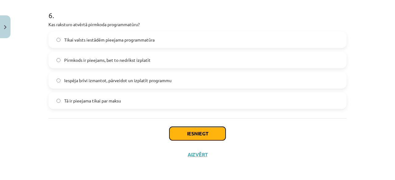
click at [182, 133] on button "Iesniegt" at bounding box center [197, 134] width 56 height 14
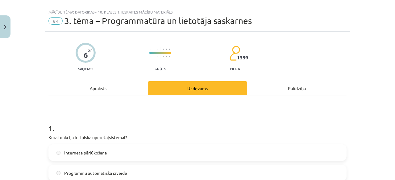
scroll to position [0, 0]
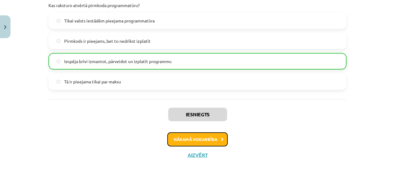
click at [185, 140] on button "Nākamā nodarbība" at bounding box center [197, 140] width 60 height 14
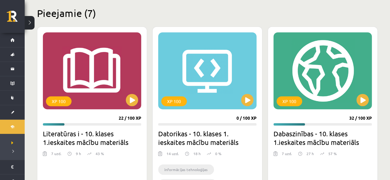
scroll to position [98, 0]
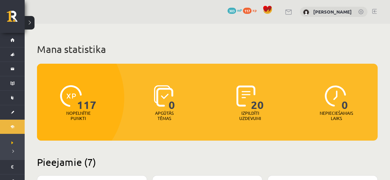
scroll to position [160, 0]
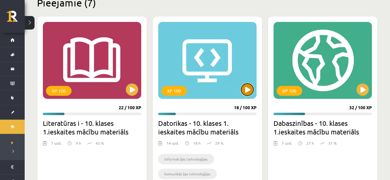
click at [247, 88] on button at bounding box center [247, 90] width 12 height 12
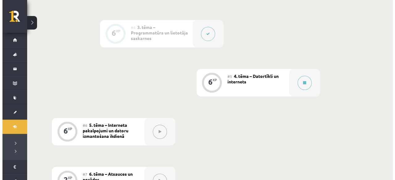
scroll to position [370, 0]
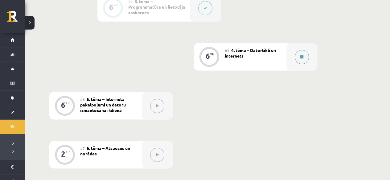
click at [301, 54] on button at bounding box center [302, 57] width 14 height 14
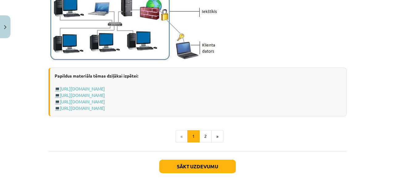
scroll to position [798, 0]
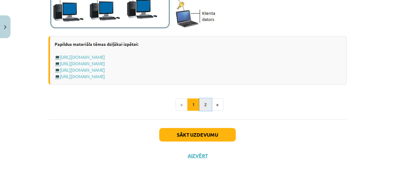
click at [203, 105] on button "2" at bounding box center [205, 105] width 12 height 12
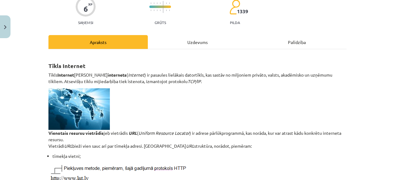
scroll to position [18, 0]
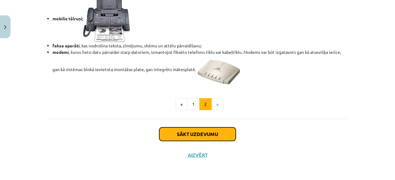
click at [195, 131] on button "Sākt uzdevumu" at bounding box center [197, 135] width 76 height 14
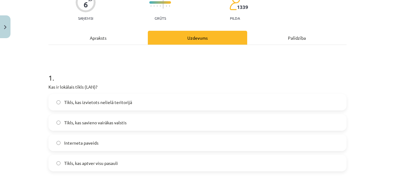
scroll to position [108, 0]
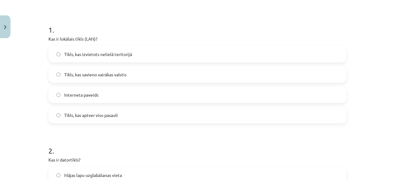
click at [105, 58] on label "Tīkls, kas izvietots nelielā teritorijā" at bounding box center [197, 54] width 297 height 15
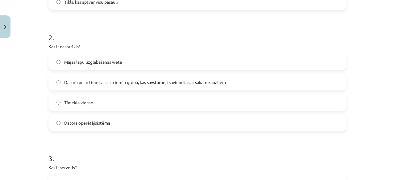
scroll to position [231, 0]
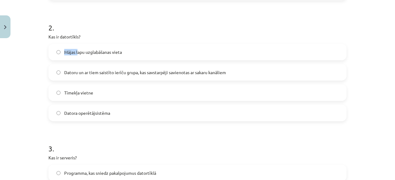
click at [73, 41] on div "Mācību tēma: Datorikas - 10. klases 1. ieskaites mācību materiāls #5 4. tēma – …" at bounding box center [197, 90] width 395 height 180
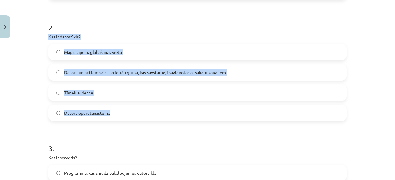
drag, startPoint x: 37, startPoint y: 37, endPoint x: 133, endPoint y: 118, distance: 126.0
click at [133, 118] on div "Mācību tēma: Datorikas - 10. klases 1. ieskaites mācību materiāls #5 4. tēma – …" at bounding box center [197, 90] width 395 height 180
copy div "Kas ir datortīkls? Mājas lapu uzglabāšanas vieta Datoru un ar tiem saistīto ier…"
click at [136, 67] on label "Datoru un ar tiem saistīto ierīču grupa, kas savstarpēji savienotas ar sakaru k…" at bounding box center [197, 72] width 297 height 15
click at [169, 39] on p "Kas ir datortīkls?" at bounding box center [197, 37] width 298 height 6
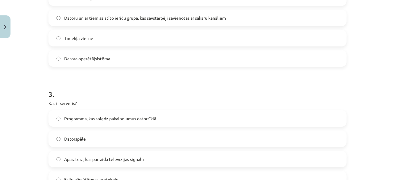
scroll to position [355, 0]
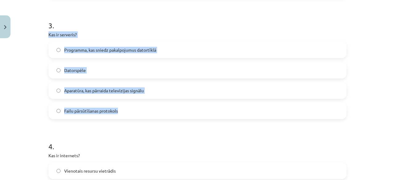
drag, startPoint x: 40, startPoint y: 34, endPoint x: 134, endPoint y: 107, distance: 118.8
click at [134, 107] on div "Mācību tēma: Datorikas - 10. klases 1. ieskaites mācību materiāls #5 4. tēma – …" at bounding box center [197, 90] width 395 height 180
copy div "Kas ir serveris? Programma, kas sniedz pakalpojumus datortīklā Datorspēle Apara…"
click at [169, 50] on label "Programma, kas sniedz pakalpojumus datortīklā" at bounding box center [197, 49] width 297 height 15
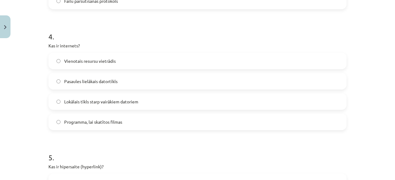
scroll to position [478, 0]
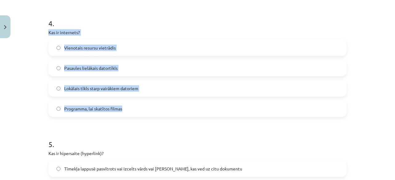
drag, startPoint x: 46, startPoint y: 30, endPoint x: 158, endPoint y: 107, distance: 136.6
copy div "Kas ir internets? Vienotais resursu vietrādis Pasaules lielākais datortīkls Lok…"
click at [116, 28] on div "4 . Kas ir internets? Vienotais resursu vietrādis Pasaules lielākais datortīkls…" at bounding box center [197, 62] width 298 height 109
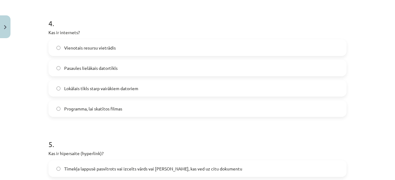
click at [115, 74] on label "Pasaules lielākais datortīkls" at bounding box center [197, 67] width 297 height 15
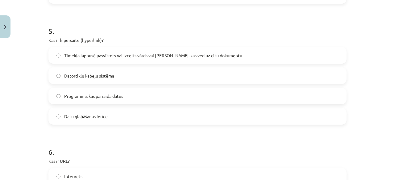
scroll to position [601, 0]
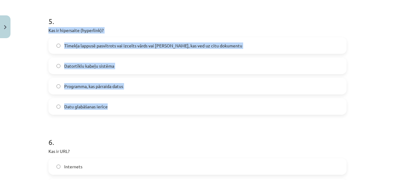
drag, startPoint x: 44, startPoint y: 29, endPoint x: 171, endPoint y: 108, distance: 149.3
copy div "Kas ir hipersaite (hyperlink)? Tīmekļa lappusē pasvītrots vai izcelts vārds vai…"
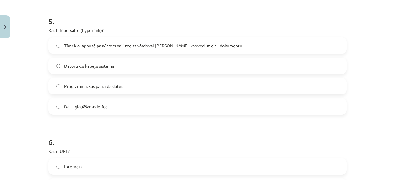
click at [170, 23] on h1 "5 ." at bounding box center [197, 15] width 298 height 19
click at [178, 41] on label "Tīmekļa lappusē pasvītrots vai izcelts vārds vai [PERSON_NAME], kas ved uz citu…" at bounding box center [197, 45] width 297 height 15
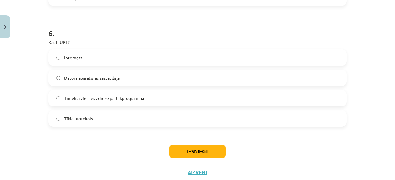
scroll to position [724, 0]
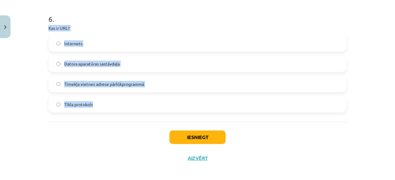
drag, startPoint x: 43, startPoint y: 26, endPoint x: 150, endPoint y: 99, distance: 129.9
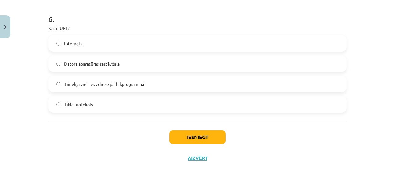
drag, startPoint x: 132, startPoint y: 21, endPoint x: 133, endPoint y: 64, distance: 43.8
click at [132, 23] on h1 "6 ." at bounding box center [197, 13] width 298 height 19
click at [128, 82] on span "Tīmekļa vietnes adrese pārlūkprogrammā" at bounding box center [104, 84] width 80 height 6
click at [187, 133] on button "Iesniegt" at bounding box center [197, 138] width 56 height 14
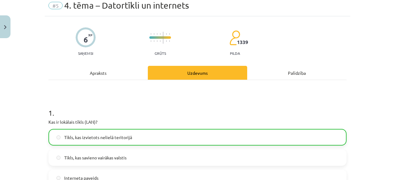
scroll to position [0, 0]
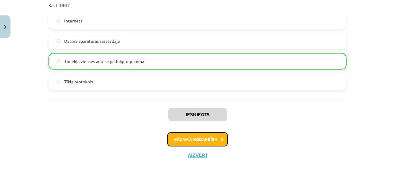
click at [191, 137] on button "Nākamā nodarbība" at bounding box center [197, 140] width 60 height 14
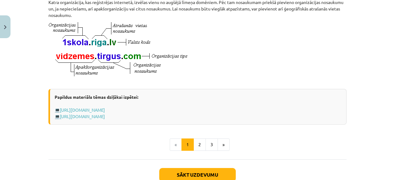
scroll to position [355, 0]
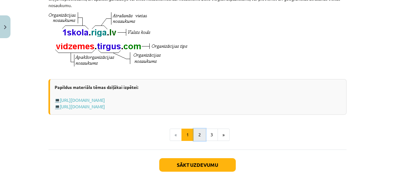
click at [199, 141] on button "2" at bounding box center [199, 135] width 12 height 12
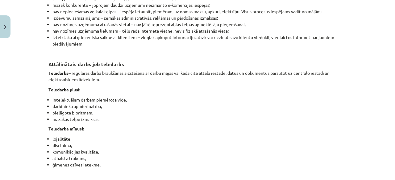
scroll to position [1004, 0]
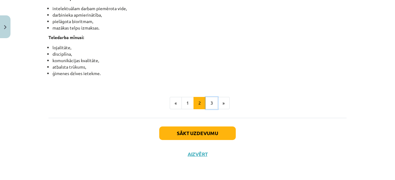
click at [207, 103] on button "3" at bounding box center [211, 103] width 12 height 12
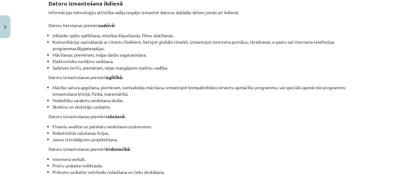
scroll to position [110, 0]
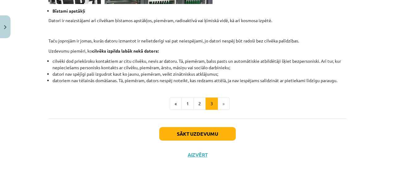
click at [198, 125] on div "Sākt uzdevumu Aizvērt" at bounding box center [197, 140] width 298 height 43
click at [200, 131] on button "Sākt uzdevumu" at bounding box center [197, 134] width 76 height 14
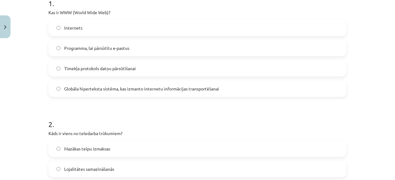
scroll to position [139, 0]
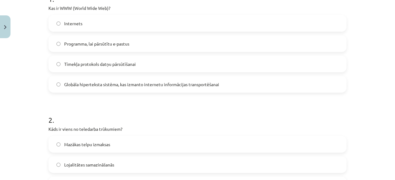
click at [121, 81] on span "Globāla hiperteksta sistēma, kas izmanto internetu informācijas transportēšanai" at bounding box center [141, 84] width 155 height 6
click at [154, 87] on span "Globāla hiperteksta sistēma, kas izmanto internetu informācijas transportēšanai" at bounding box center [141, 84] width 155 height 6
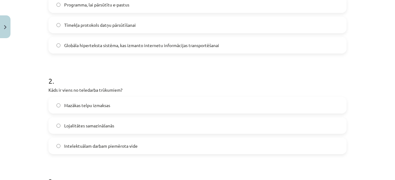
scroll to position [231, 0]
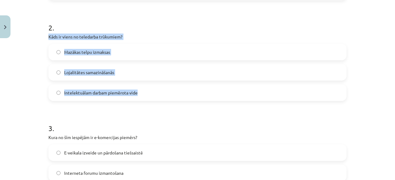
drag, startPoint x: 36, startPoint y: 36, endPoint x: 159, endPoint y: 93, distance: 135.9
click at [159, 93] on div "Mācību tēma: Datorikas - 10. klases 1. ieskaites mācību materiāls #6 5. tēma – …" at bounding box center [197, 90] width 395 height 180
copy div "Kāds ir viens no teledarba trūkumiem? Mazākas telpu izmaksas Lojalitātes samazi…"
click at [119, 77] on label "Lojalitātes samazināšanās" at bounding box center [197, 72] width 297 height 15
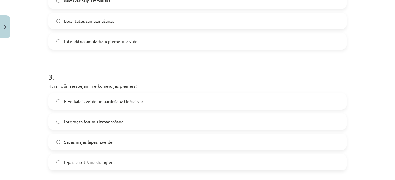
scroll to position [324, 0]
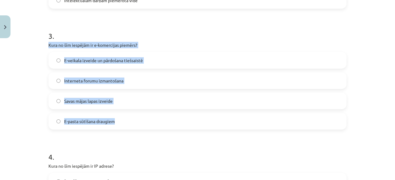
drag, startPoint x: 35, startPoint y: 46, endPoint x: 131, endPoint y: 124, distance: 123.5
click at [131, 124] on div "Mācību tēma: Datorikas - 10. klases 1. ieskaites mācību materiāls #6 5. tēma – …" at bounding box center [197, 90] width 395 height 180
copy div "Kura no šīm iespējām ir e-komercijas piemērs? E-veikala izveide un pārdošana ti…"
click at [158, 58] on label "E-veikala izveide un pārdošana tiešsaistē" at bounding box center [197, 60] width 297 height 15
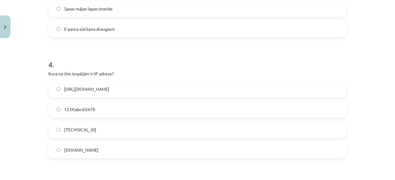
click at [144, 58] on h1 "4 ." at bounding box center [197, 59] width 298 height 19
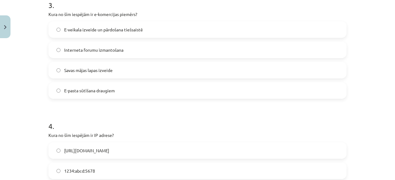
scroll to position [447, 0]
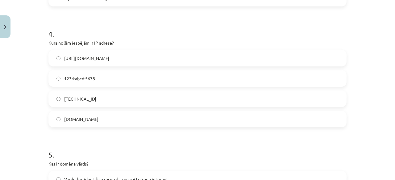
click at [95, 100] on label "[TECHNICAL_ID]" at bounding box center [197, 98] width 297 height 15
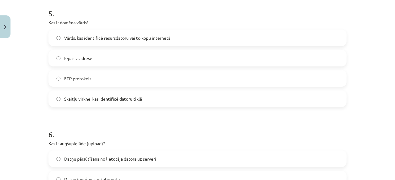
scroll to position [601, 0]
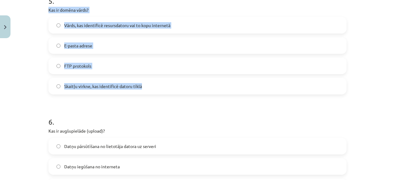
drag, startPoint x: 46, startPoint y: 8, endPoint x: 178, endPoint y: 82, distance: 151.9
copy div "Kas ir domēna vārds? Vārds, kas identificē resursdatoru vai to kopu internetā E…"
click at [179, 34] on div "Vārds, kas identificē resursdatoru vai to kopu internetā E-pasta adrese FTP pro…" at bounding box center [197, 56] width 298 height 78
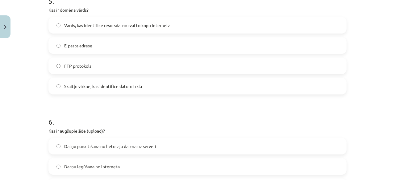
click at [185, 27] on label "Vārds, kas identificē resursdatoru vai to kopu internetā" at bounding box center [197, 25] width 297 height 15
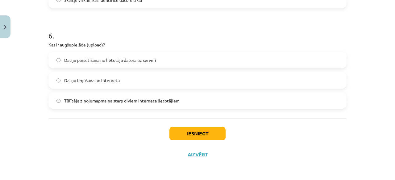
click at [89, 64] on label "Datņu pārsūtīšana no lietotāja datora uz serveri" at bounding box center [197, 59] width 297 height 15
click at [186, 133] on button "Iesniegt" at bounding box center [197, 134] width 56 height 14
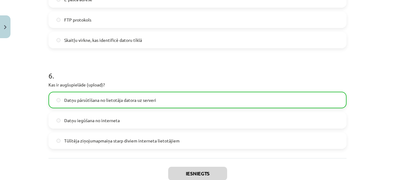
scroll to position [707, 0]
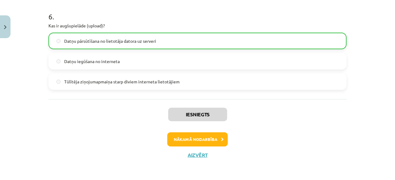
click at [201, 147] on div "Iesniegts Nākamā nodarbība Aizvērt" at bounding box center [197, 130] width 298 height 63
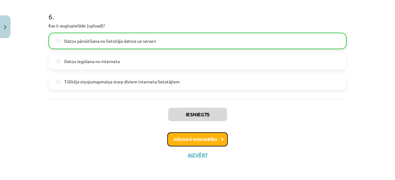
click at [206, 141] on button "Nākamā nodarbība" at bounding box center [197, 140] width 60 height 14
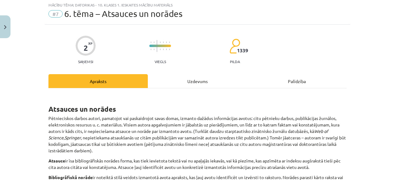
scroll to position [15, 0]
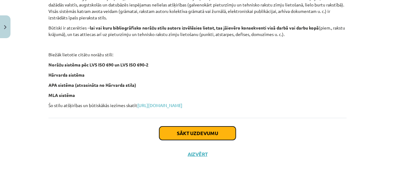
click at [202, 134] on button "Sākt uzdevumu" at bounding box center [197, 134] width 76 height 14
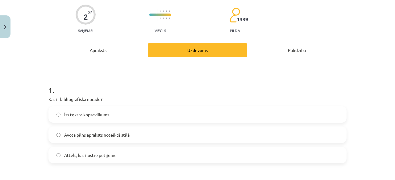
scroll to position [108, 0]
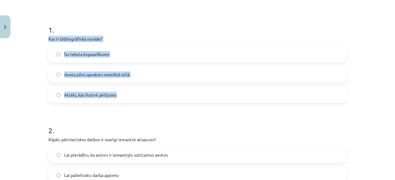
drag, startPoint x: 41, startPoint y: 40, endPoint x: 132, endPoint y: 92, distance: 104.5
click at [132, 92] on div "Mācību tēma: Datorikas - 10. klases 1. ieskaites mācību materiāls #7 6. tēma – …" at bounding box center [197, 90] width 395 height 180
copy div "Kas ir bibliogrāfiskā norāde? Īss teksta kopsavilkums Avota pilns apraksts note…"
click at [147, 75] on label "Avota pilns apraksts noteiktā stilā" at bounding box center [197, 74] width 297 height 15
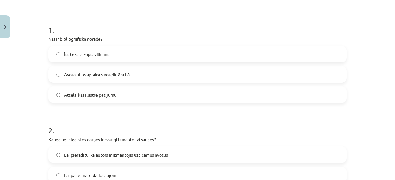
click at [147, 113] on form "1 . Kas ir bibliogrāfiskā norāde? Īss teksta kopsavilkums Avota pilns apraksts …" at bounding box center [197, 109] width 298 height 189
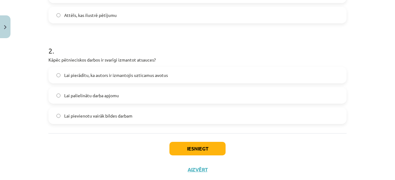
scroll to position [203, 0]
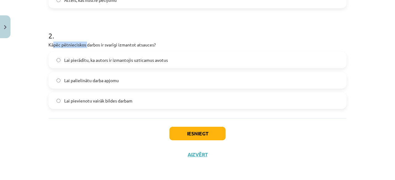
drag, startPoint x: 51, startPoint y: 46, endPoint x: 84, endPoint y: 43, distance: 32.8
click at [84, 43] on p "Kāpēc pētnieciskos darbos ir svarīgi izmantot atsauces?" at bounding box center [197, 45] width 298 height 6
drag, startPoint x: 130, startPoint y: 24, endPoint x: 129, endPoint y: 29, distance: 5.0
click at [130, 25] on h1 "2 ." at bounding box center [197, 30] width 298 height 19
click at [154, 64] on label "Lai pierādītu, ka autors ir izmantojis uzticamus avotus" at bounding box center [197, 59] width 297 height 15
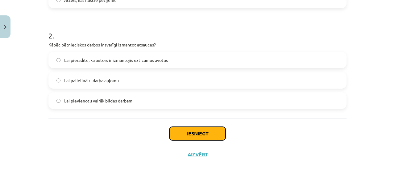
click at [188, 138] on button "Iesniegt" at bounding box center [197, 134] width 56 height 14
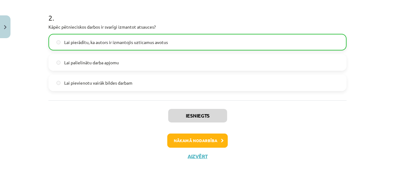
scroll to position [222, 0]
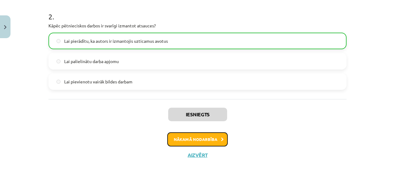
click at [205, 139] on button "Nākamā nodarbība" at bounding box center [197, 140] width 60 height 14
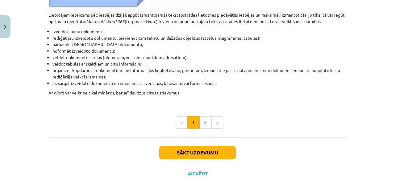
scroll to position [332, 0]
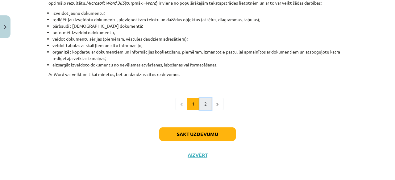
click at [199, 100] on button "2" at bounding box center [205, 104] width 12 height 12
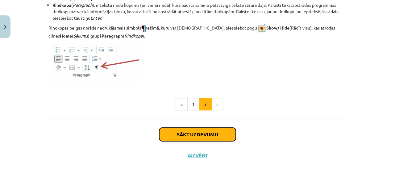
click at [199, 133] on button "Sākt uzdevumu" at bounding box center [197, 135] width 76 height 14
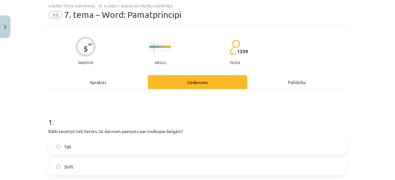
scroll to position [77, 0]
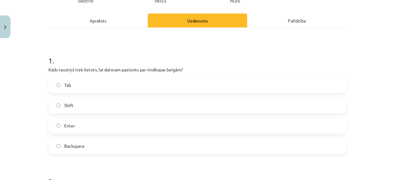
click at [76, 128] on label "Enter" at bounding box center [197, 125] width 297 height 15
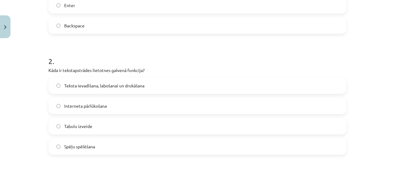
scroll to position [231, 0]
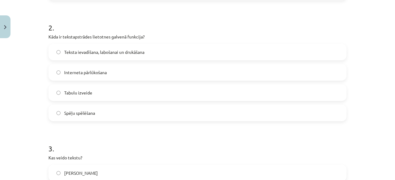
click at [70, 50] on span "Teksta ievadīšana, labošanai un drukāšana" at bounding box center [104, 52] width 80 height 6
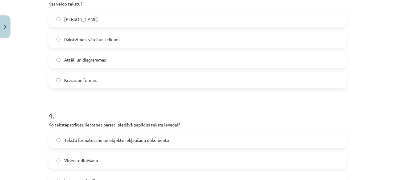
scroll to position [355, 0]
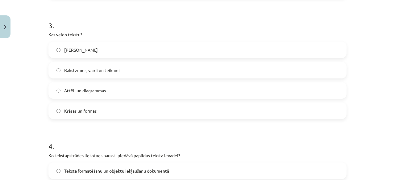
click at [107, 71] on span "Rakstzīmes, vārdi un teikumi" at bounding box center [91, 70] width 55 height 6
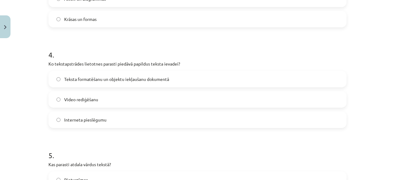
scroll to position [447, 0]
drag, startPoint x: 140, startPoint y: 81, endPoint x: 143, endPoint y: 77, distance: 5.2
click at [139, 80] on span "Teksta formatēšanu un objektu iekļaušanu dokumentā" at bounding box center [116, 79] width 105 height 6
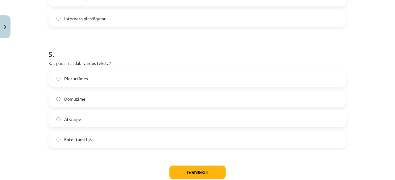
scroll to position [586, 0]
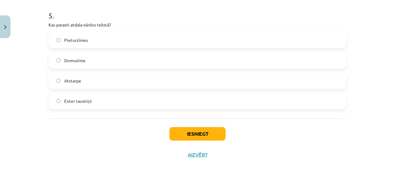
click at [104, 38] on label "Pieturzīmes" at bounding box center [197, 39] width 297 height 15
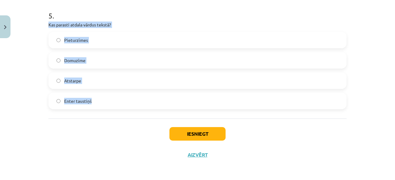
drag, startPoint x: 44, startPoint y: 25, endPoint x: 126, endPoint y: 98, distance: 109.6
copy div "Kas parasti atdala vārdus tekstā? Pieturzīmes Domuzīme Atstarpe Enter taustiņš"
click at [104, 87] on label "Atstarpe" at bounding box center [197, 80] width 297 height 15
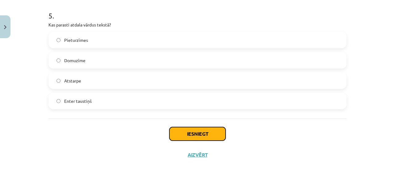
click at [192, 132] on button "Iesniegt" at bounding box center [197, 134] width 56 height 14
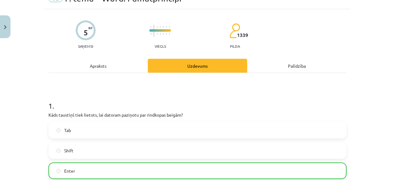
scroll to position [0, 0]
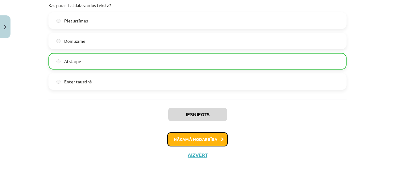
click at [203, 138] on button "Nākamā nodarbība" at bounding box center [197, 140] width 60 height 14
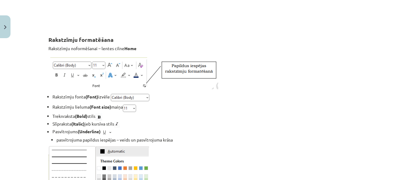
scroll to position [539, 0]
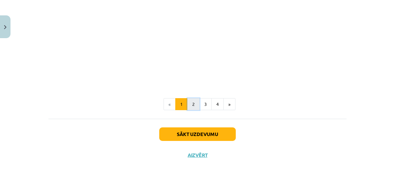
click at [191, 100] on button "2" at bounding box center [193, 104] width 12 height 12
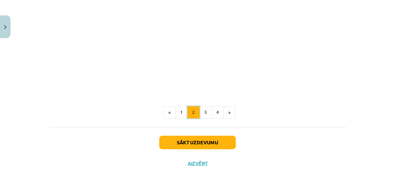
scroll to position [997, 0]
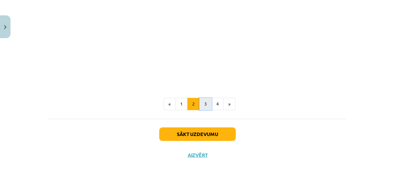
click at [201, 104] on button "3" at bounding box center [205, 104] width 12 height 12
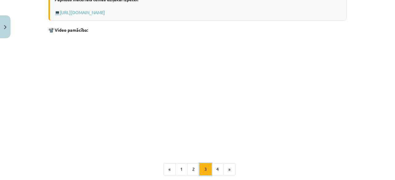
scroll to position [1053, 0]
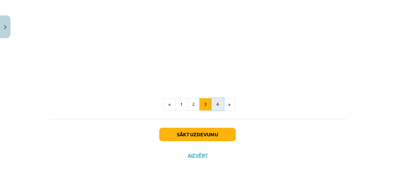
click at [218, 101] on button "4" at bounding box center [217, 104] width 12 height 12
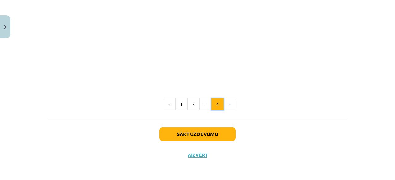
scroll to position [966, 0]
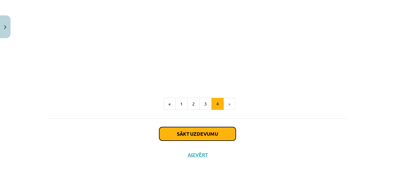
click at [198, 136] on button "Sākt uzdevumu" at bounding box center [197, 134] width 76 height 14
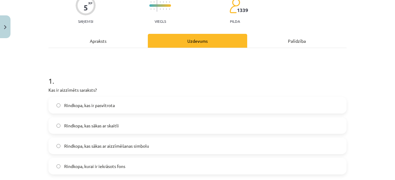
scroll to position [108, 0]
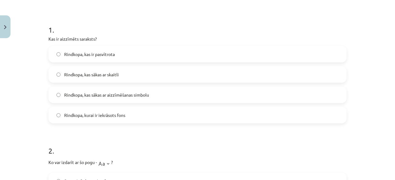
click at [81, 55] on span "Rindkopa, kas ir pasvītrota" at bounding box center [89, 54] width 51 height 6
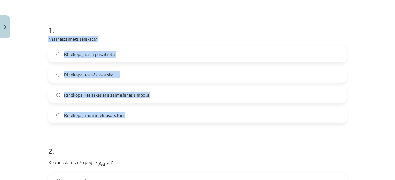
drag, startPoint x: 42, startPoint y: 39, endPoint x: 146, endPoint y: 111, distance: 127.2
click at [146, 111] on div "Mācību tēma: Datorikas - 10. klases 1. ieskaites mācību materiāls #9 8. tēma – …" at bounding box center [197, 90] width 395 height 180
copy div "Kas ir aizzīmēts saraksts? Rindkopa, kas ir pasvītrota Rindkopa, kas sākas ar s…"
click at [162, 96] on label "Rindkopa, kas sākas ar aizzīmēšanas simbolu" at bounding box center [197, 94] width 297 height 15
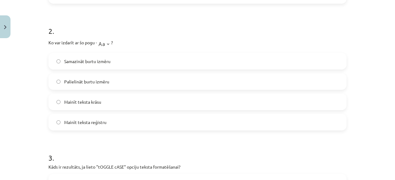
scroll to position [262, 0]
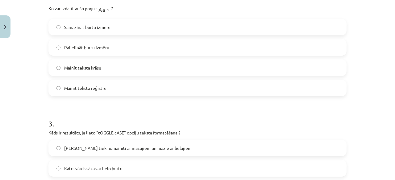
drag, startPoint x: 53, startPoint y: 10, endPoint x: 162, endPoint y: 85, distance: 132.0
click at [162, 85] on div "Mācību tēma: Datorikas - 10. klases 1. ieskaites mācību materiāls #9 8. tēma – …" at bounding box center [197, 90] width 395 height 180
click at [121, 92] on label "Mainīt teksta reģistru" at bounding box center [197, 87] width 297 height 15
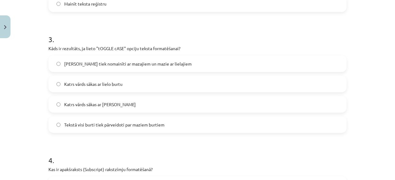
scroll to position [355, 0]
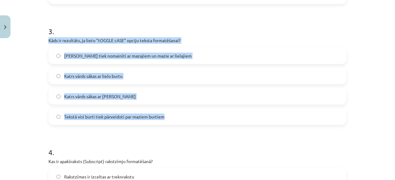
drag, startPoint x: 40, startPoint y: 42, endPoint x: 195, endPoint y: 115, distance: 170.6
click at [195, 115] on div "Mācību tēma: Datorikas - 10. klases 1. ieskaites mācību materiāls #9 8. tēma – …" at bounding box center [197, 90] width 395 height 180
click at [226, 37] on div "3 . Kāds ir rezultāts, ja lieto "tOGGLE cASE" opciju teksta formatēšanai? Lieli…" at bounding box center [197, 70] width 298 height 109
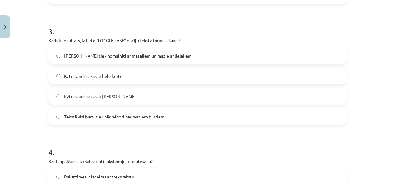
click at [196, 56] on label "[PERSON_NAME] tiek nomainīti ar mazajiem un mazie ar lielajiem" at bounding box center [197, 55] width 297 height 15
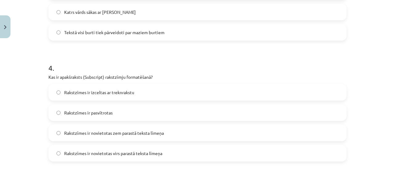
scroll to position [478, 0]
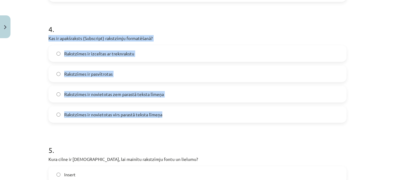
drag, startPoint x: 37, startPoint y: 34, endPoint x: 194, endPoint y: 115, distance: 176.7
click at [194, 115] on div "Mācību tēma: Datorikas - 10. klases 1. ieskaites mācību materiāls #9 8. tēma – …" at bounding box center [197, 90] width 395 height 180
click at [184, 99] on label "Rakstzīmes ir novietotas zem parastā teksta līmeņa" at bounding box center [197, 94] width 297 height 15
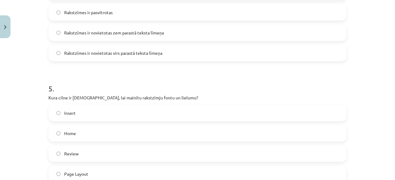
scroll to position [601, 0]
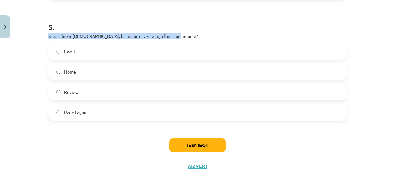
drag, startPoint x: 40, startPoint y: 35, endPoint x: 175, endPoint y: 33, distance: 134.7
click at [175, 33] on div "Mācību tēma: Datorikas - 10. klases 1. ieskaites mācību materiāls #9 8. tēma – …" at bounding box center [197, 90] width 395 height 180
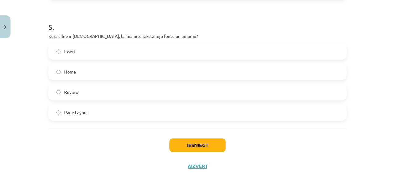
click at [182, 28] on h1 "5 ." at bounding box center [197, 21] width 298 height 19
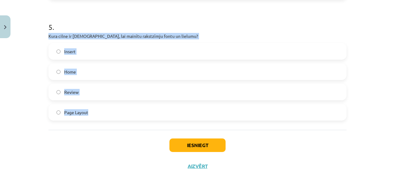
drag, startPoint x: 38, startPoint y: 31, endPoint x: 192, endPoint y: 109, distance: 171.8
click at [192, 109] on div "Mācību tēma: Datorikas - 10. klases 1. ieskaites mācību materiāls #9 8. tēma – …" at bounding box center [197, 90] width 395 height 180
click at [100, 68] on label "Home" at bounding box center [197, 71] width 297 height 15
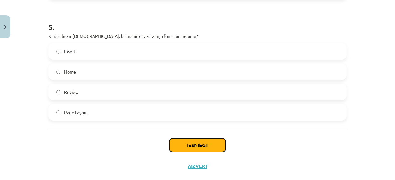
click at [205, 143] on button "Iesniegt" at bounding box center [197, 146] width 56 height 14
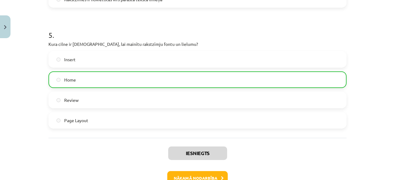
scroll to position [632, 0]
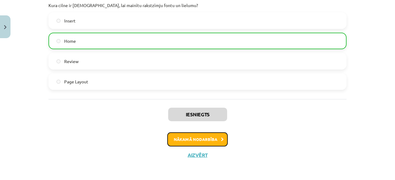
click at [208, 140] on button "Nākamā nodarbība" at bounding box center [197, 140] width 60 height 14
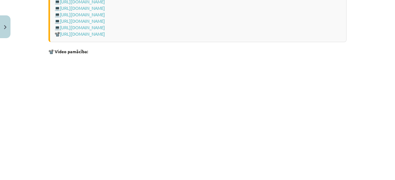
scroll to position [1342, 0]
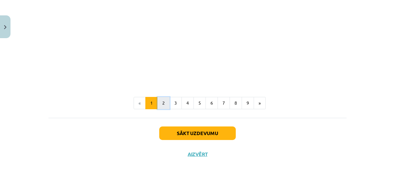
click at [160, 103] on button "2" at bounding box center [163, 103] width 12 height 12
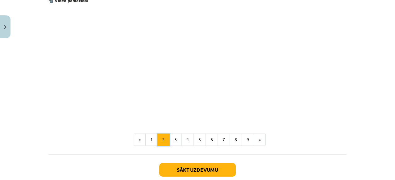
scroll to position [796, 0]
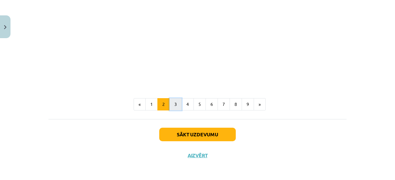
click at [174, 105] on button "3" at bounding box center [175, 104] width 12 height 12
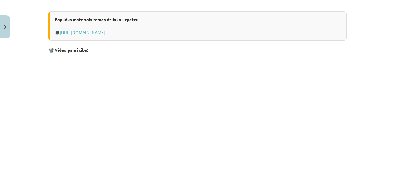
scroll to position [263, 0]
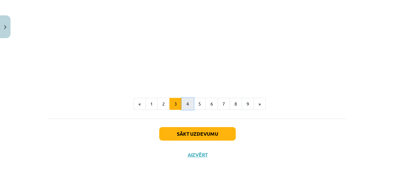
click at [184, 106] on button "4" at bounding box center [187, 104] width 12 height 12
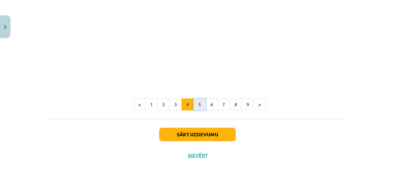
click at [197, 109] on button "5" at bounding box center [199, 105] width 12 height 12
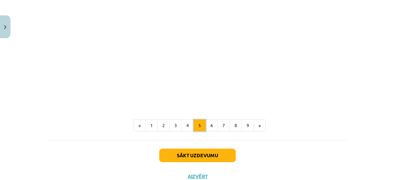
scroll to position [430, 0]
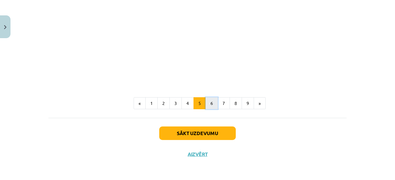
click at [213, 103] on button "6" at bounding box center [211, 103] width 12 height 12
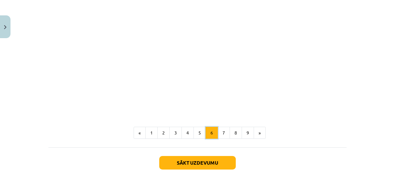
scroll to position [384, 0]
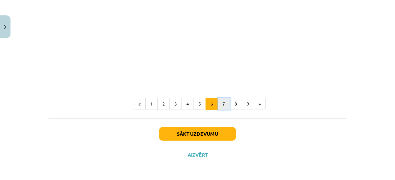
click at [221, 103] on button "7" at bounding box center [223, 104] width 12 height 12
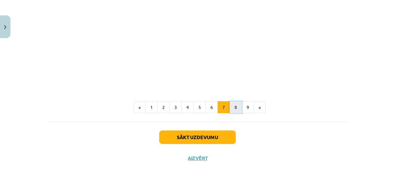
click at [229, 109] on button "8" at bounding box center [235, 107] width 12 height 12
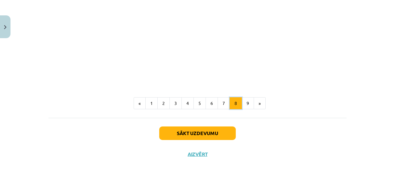
scroll to position [515, 0]
click at [244, 105] on button "9" at bounding box center [247, 103] width 12 height 12
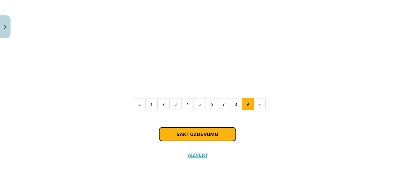
click at [225, 133] on button "Sākt uzdevumu" at bounding box center [197, 135] width 76 height 14
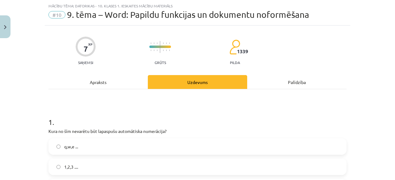
scroll to position [108, 0]
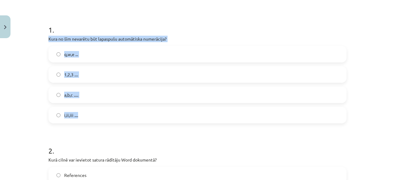
drag, startPoint x: 41, startPoint y: 37, endPoint x: 161, endPoint y: 111, distance: 140.7
click at [161, 111] on div "Mācību tēma: Datorikas - 10. klases 1. ieskaites mācību materiāls #10 9. tēma –…" at bounding box center [197, 90] width 395 height 180
click at [96, 54] on label "q,w,e ..." at bounding box center [197, 54] width 297 height 15
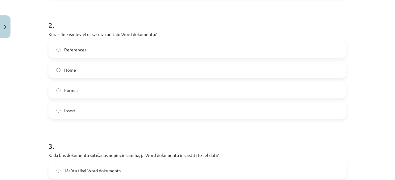
scroll to position [231, 0]
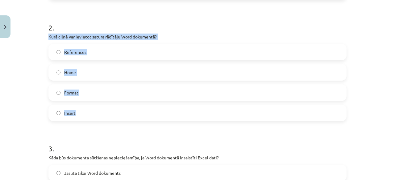
drag, startPoint x: 43, startPoint y: 36, endPoint x: 196, endPoint y: 113, distance: 171.8
click at [91, 56] on label "References" at bounding box center [197, 51] width 297 height 15
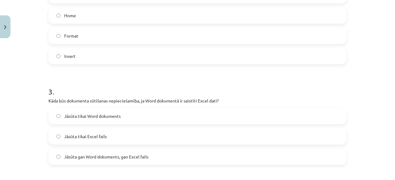
scroll to position [324, 0]
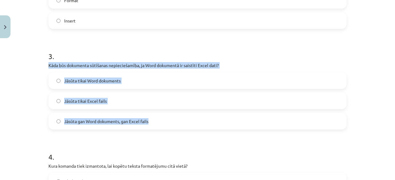
drag, startPoint x: 45, startPoint y: 62, endPoint x: 210, endPoint y: 114, distance: 172.9
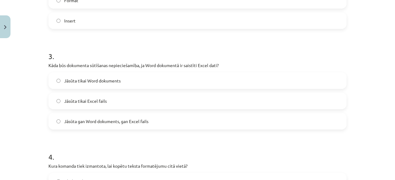
drag, startPoint x: 151, startPoint y: 58, endPoint x: 75, endPoint y: 54, distance: 75.9
click at [75, 54] on h1 "3 ." at bounding box center [197, 50] width 298 height 19
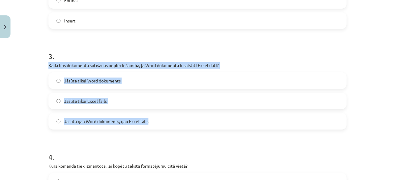
drag, startPoint x: 42, startPoint y: 66, endPoint x: 170, endPoint y: 112, distance: 136.2
click at [170, 112] on div "Mācību tēma: Datorikas - 10. klases 1. ieskaites mācību materiāls #10 9. tēma –…" at bounding box center [197, 90] width 395 height 180
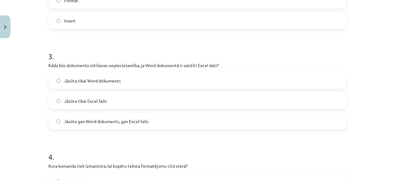
click at [134, 47] on h1 "3 ." at bounding box center [197, 50] width 298 height 19
click at [120, 123] on span "Jāsūta gan Word dokuments, gan Excel fails" at bounding box center [106, 121] width 84 height 6
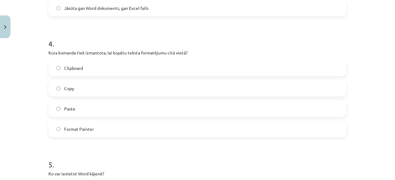
scroll to position [447, 0]
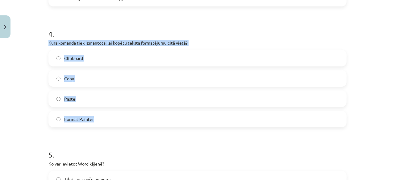
drag, startPoint x: 43, startPoint y: 42, endPoint x: 155, endPoint y: 117, distance: 135.6
click at [155, 117] on div "7 XP Saņemsi Grūts 1339 pilda Apraksts Uzdevums Palīdzība 1 . Kura no šīm nevar…" at bounding box center [197, 60] width 305 height 933
click at [119, 118] on label "Format Painter" at bounding box center [197, 119] width 297 height 15
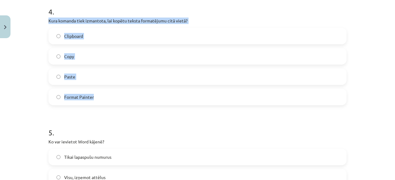
scroll to position [509, 0]
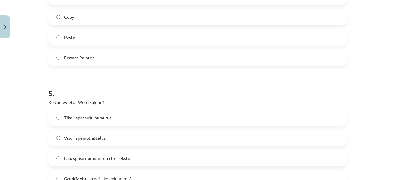
click at [132, 96] on h1 "5 ." at bounding box center [197, 87] width 298 height 19
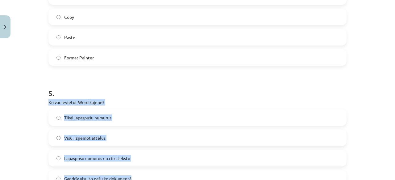
drag, startPoint x: 38, startPoint y: 98, endPoint x: 186, endPoint y: 168, distance: 162.9
click at [186, 168] on div "Mācību tēma: Datorikas - 10. klases 1. ieskaites mācību materiāls #10 9. tēma –…" at bounding box center [197, 90] width 395 height 180
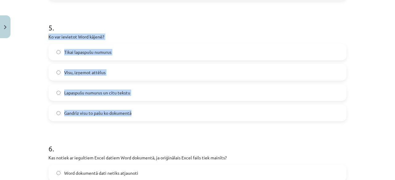
scroll to position [601, 0]
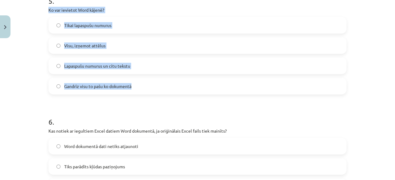
click at [136, 83] on label "Gandrīz visu to pašu ko dokumentā" at bounding box center [197, 86] width 297 height 15
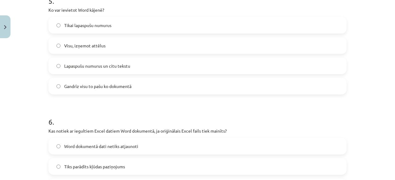
scroll to position [694, 0]
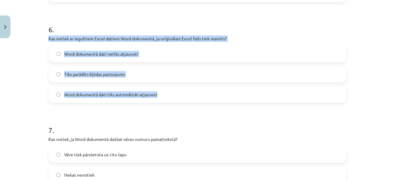
drag, startPoint x: 42, startPoint y: 35, endPoint x: 223, endPoint y: 90, distance: 189.6
click at [223, 90] on div "Mācību tēma: Datorikas - 10. klases 1. ieskaites mācību materiāls #10 9. tēma –…" at bounding box center [197, 90] width 395 height 180
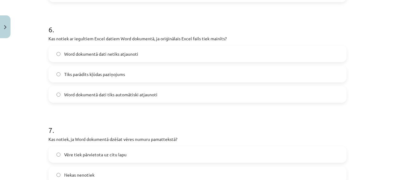
drag, startPoint x: 155, startPoint y: 123, endPoint x: 166, endPoint y: 105, distance: 20.6
click at [156, 122] on h1 "7 ." at bounding box center [197, 124] width 298 height 19
click at [168, 95] on label "Word dokumentā dati tiks automātiski atjaunoti" at bounding box center [197, 94] width 297 height 15
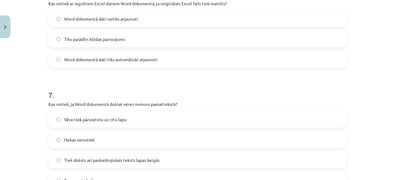
scroll to position [786, 0]
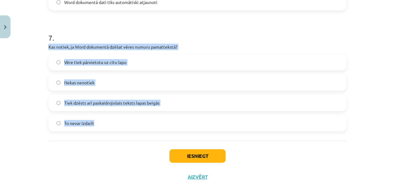
drag, startPoint x: 41, startPoint y: 48, endPoint x: 202, endPoint y: 121, distance: 177.0
click at [202, 121] on div "Mācību tēma: Datorikas - 10. klases 1. ieskaites mācību materiāls #10 9. tēma –…" at bounding box center [197, 90] width 395 height 180
click at [169, 103] on label "Tiek dzēsts arī paskaidrojošais teksts lapas beigās" at bounding box center [197, 102] width 297 height 15
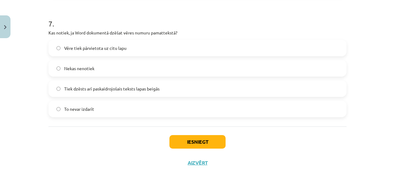
scroll to position [808, 0]
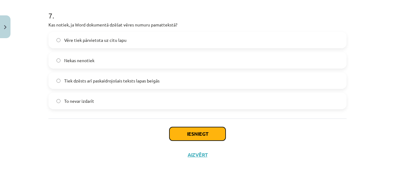
click at [185, 132] on button "Iesniegt" at bounding box center [197, 134] width 56 height 14
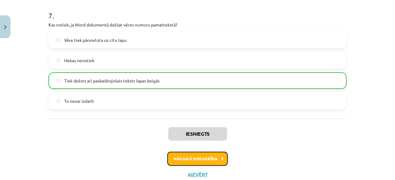
click at [188, 158] on button "Nākamā nodarbība" at bounding box center [197, 159] width 60 height 14
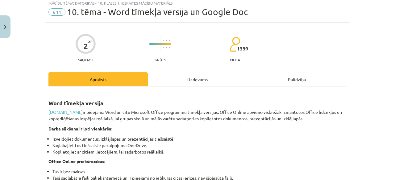
scroll to position [15, 0]
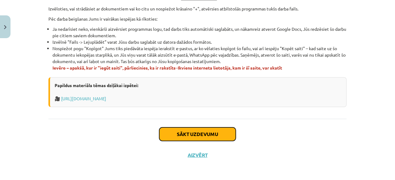
click at [200, 132] on button "Sākt uzdevumu" at bounding box center [197, 135] width 76 height 14
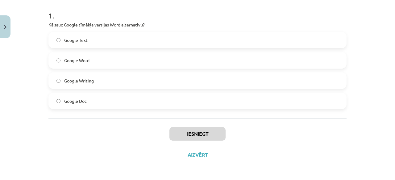
scroll to position [60, 0]
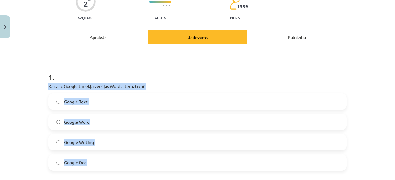
drag, startPoint x: 44, startPoint y: 85, endPoint x: 174, endPoint y: 159, distance: 149.4
click at [174, 159] on div "2 XP Saņemsi Grūts 1339 pilda Apraksts Uzdevums Palīdzība 1 . Kā sauc Google tī…" at bounding box center [197, 104] width 305 height 247
click at [161, 82] on div "1 . Kā sauc Google tīmēkļa versijas Word alternatīvu? Google Text Google Word G…" at bounding box center [197, 116] width 298 height 109
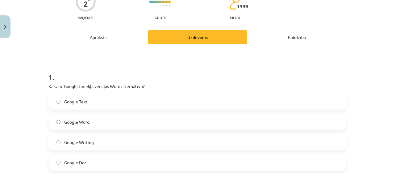
click at [112, 158] on label "Google Doc" at bounding box center [197, 162] width 297 height 15
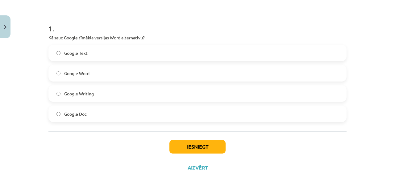
scroll to position [122, 0]
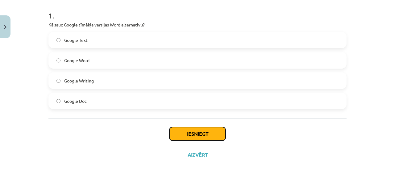
click at [186, 130] on button "Iesniegt" at bounding box center [197, 134] width 56 height 14
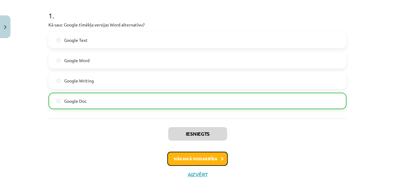
click at [202, 160] on button "Nākamā nodarbība" at bounding box center [197, 159] width 60 height 14
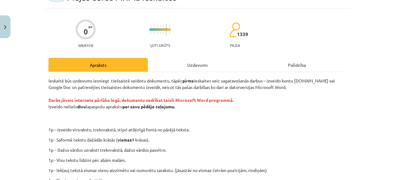
scroll to position [62, 0]
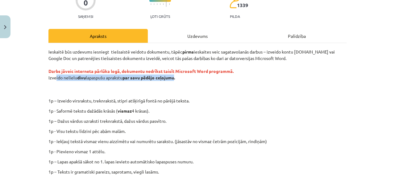
drag, startPoint x: 51, startPoint y: 80, endPoint x: 174, endPoint y: 79, distance: 122.7
click at [172, 78] on p "Ieskaitē būs uzdevums iesniegt tiešsaistē veidotu dokumentu, tāpēc pirms ieskai…" at bounding box center [197, 71] width 298 height 45
drag, startPoint x: 190, startPoint y: 79, endPoint x: 44, endPoint y: 76, distance: 145.8
click at [45, 76] on div "0 XP Saņemsi Ļoti grūts 1339 pilda Apraksts Uzdevums Palīdzība Ieskaitē būs uzd…" at bounding box center [197, 130] width 305 height 302
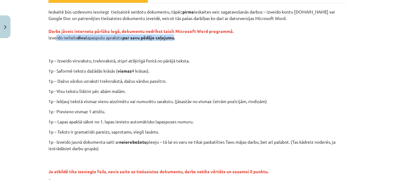
scroll to position [92, 0]
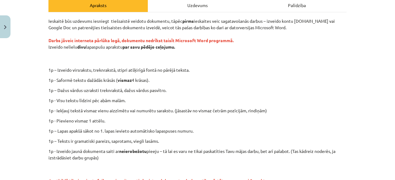
click at [195, 62] on p "Ieskaitē būs uzdevums iesniegt tiešsaistē veidotu dokumentu, tāpēc pirms ieskai…" at bounding box center [197, 40] width 298 height 45
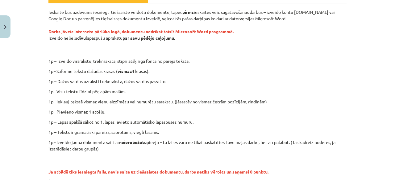
scroll to position [123, 0]
